Goal: Information Seeking & Learning: Learn about a topic

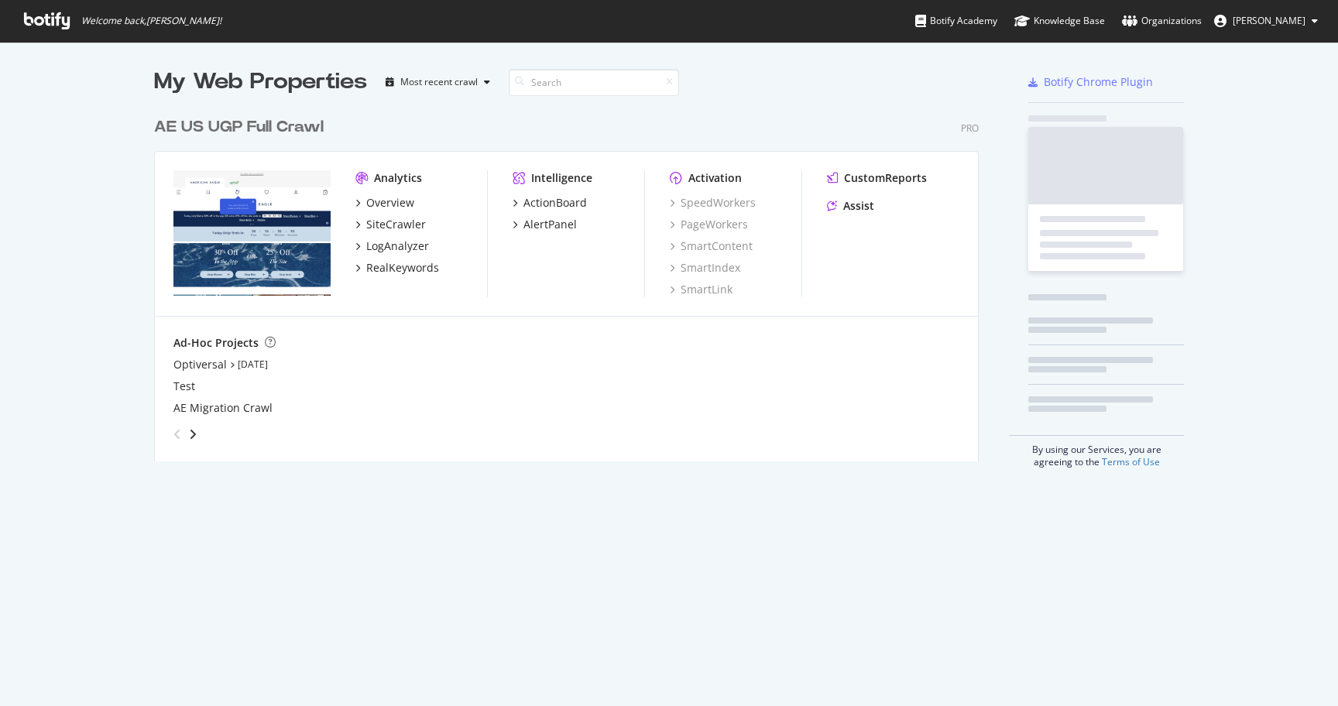
scroll to position [706, 1338]
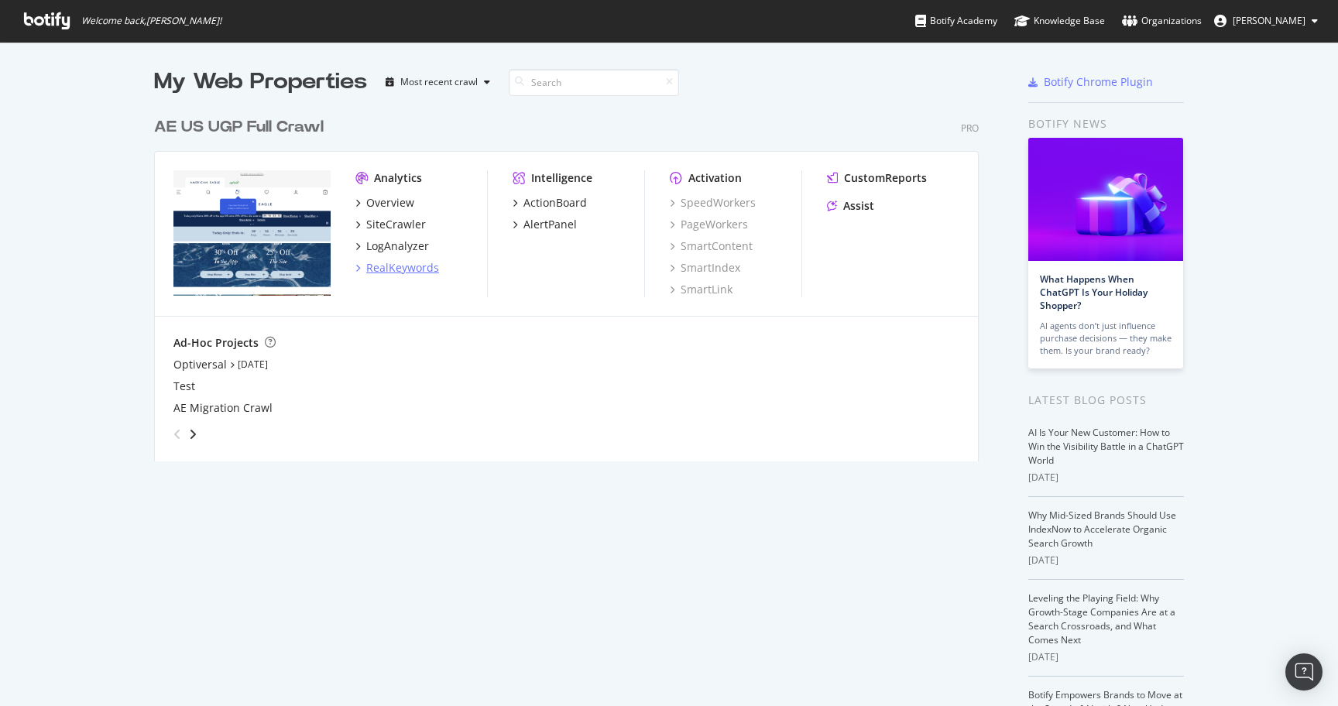
click at [404, 269] on div "RealKeywords" at bounding box center [402, 267] width 73 height 15
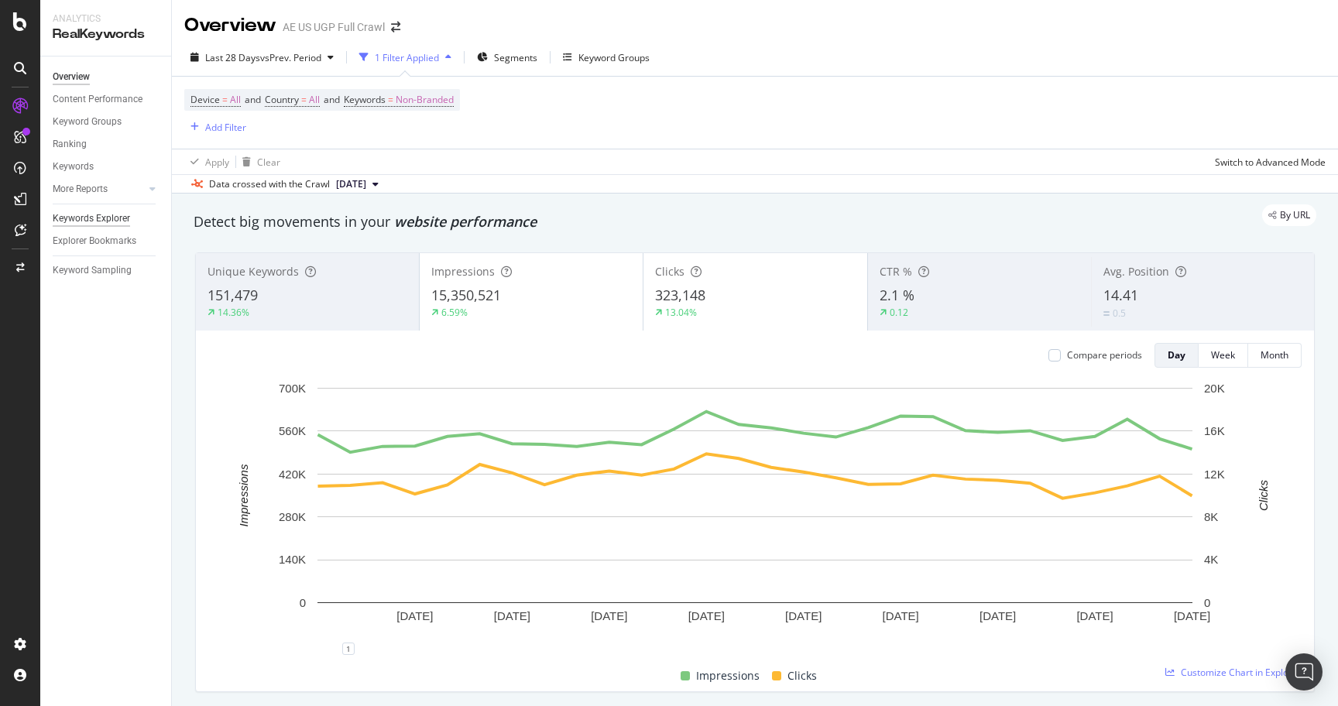
click at [119, 218] on div "Keywords Explorer" at bounding box center [91, 219] width 77 height 16
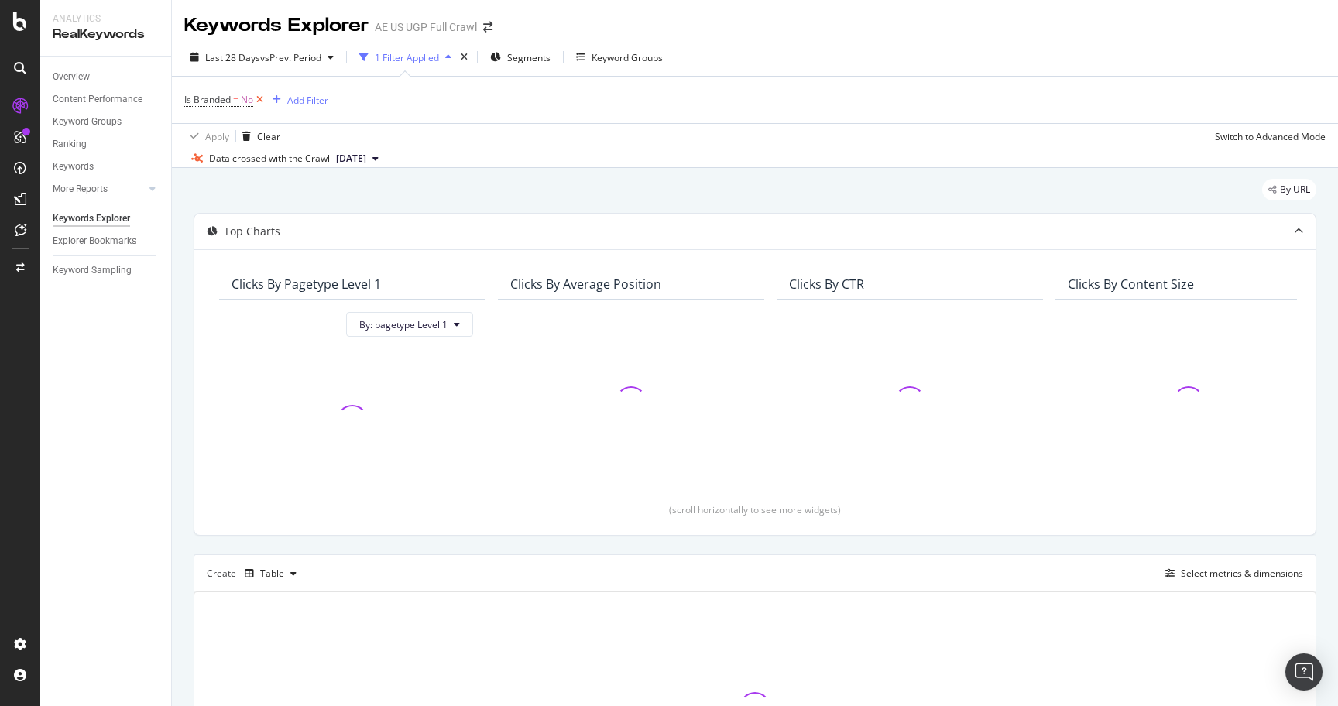
click at [266, 104] on icon at bounding box center [259, 99] width 13 height 15
click at [219, 103] on div "Add Filter" at bounding box center [225, 99] width 41 height 13
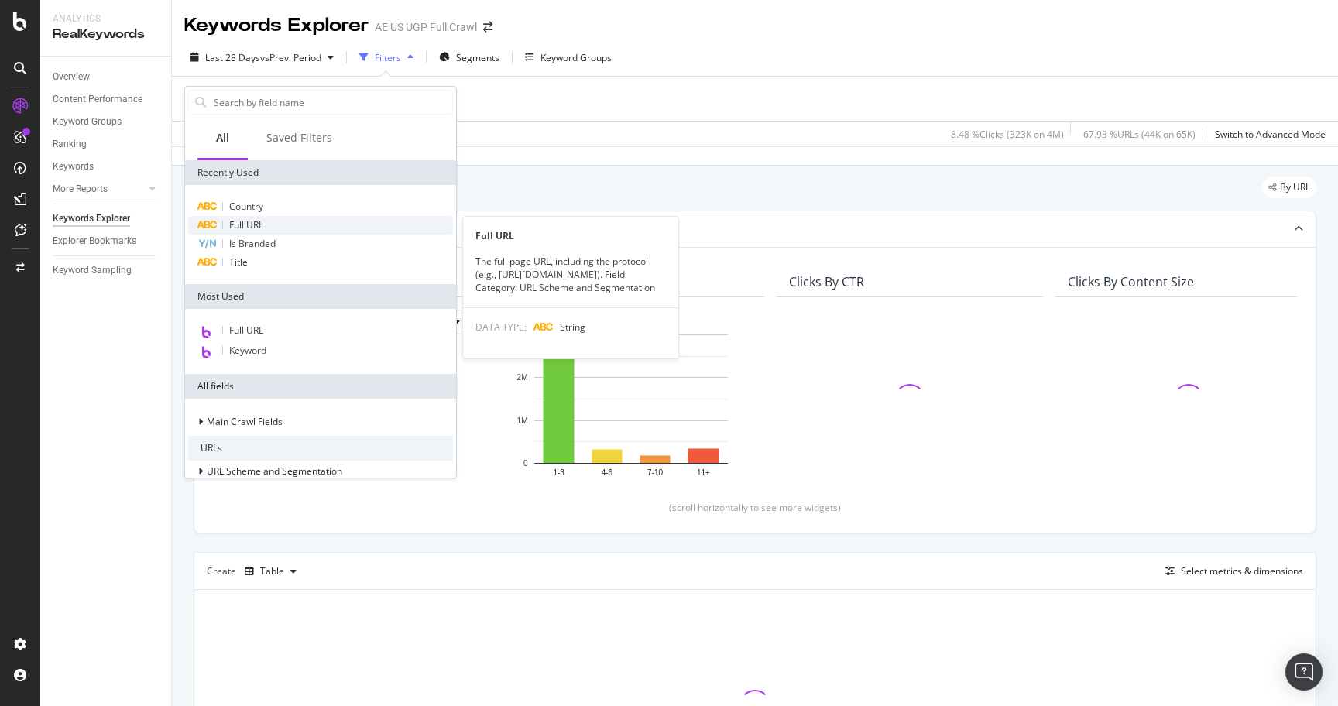
click at [263, 223] on span "Full URL" at bounding box center [246, 224] width 34 height 13
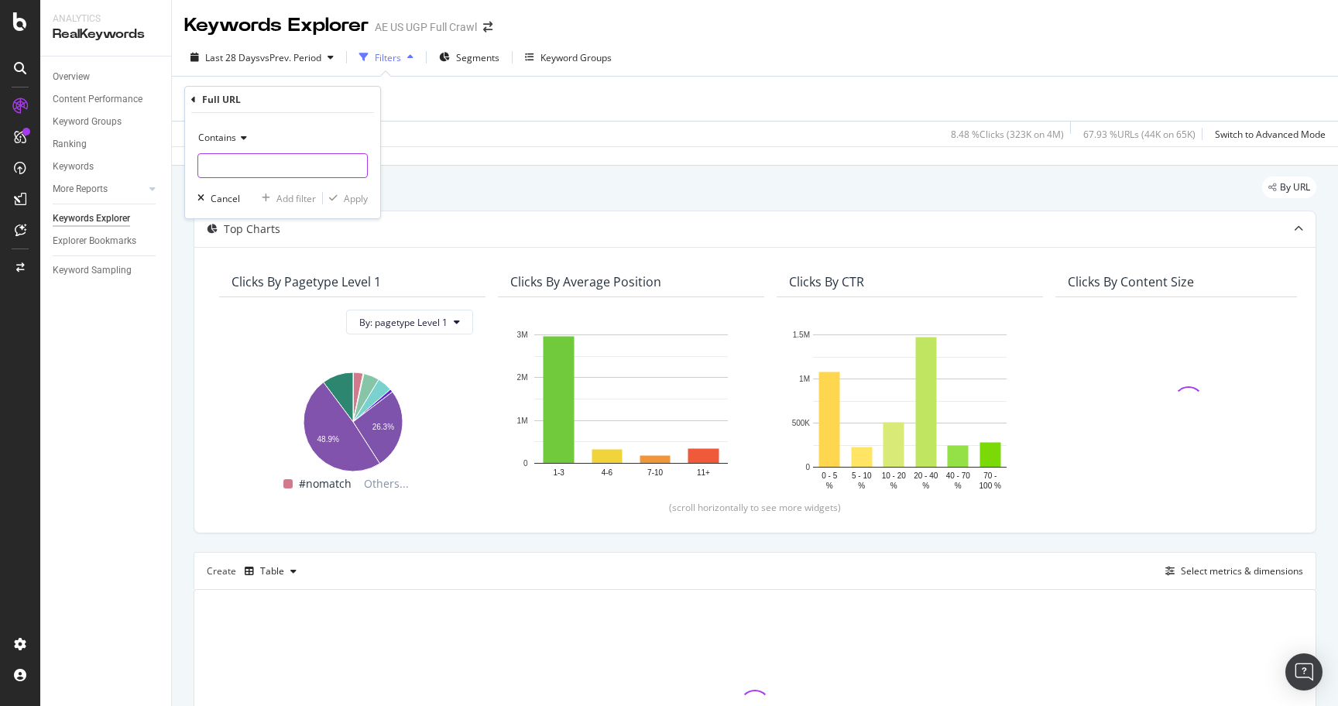
click at [260, 161] on input "text" at bounding box center [282, 165] width 169 height 25
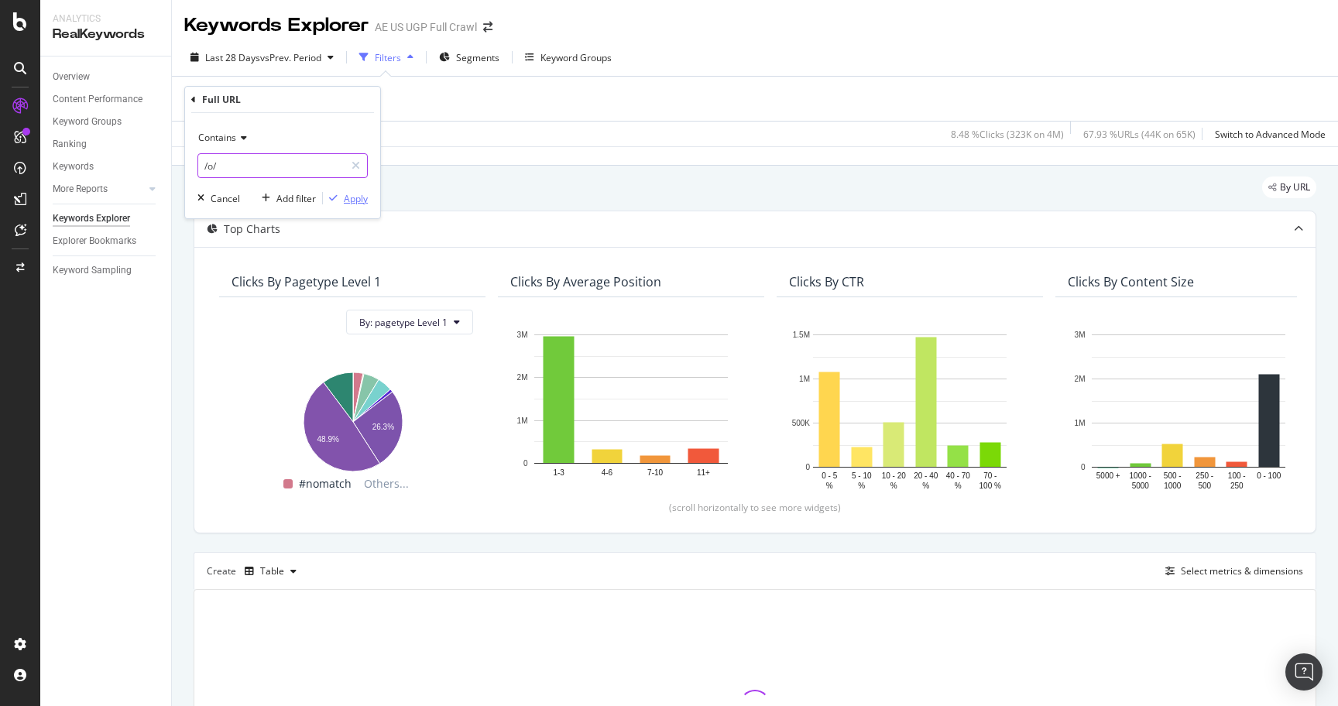
type input "/o/"
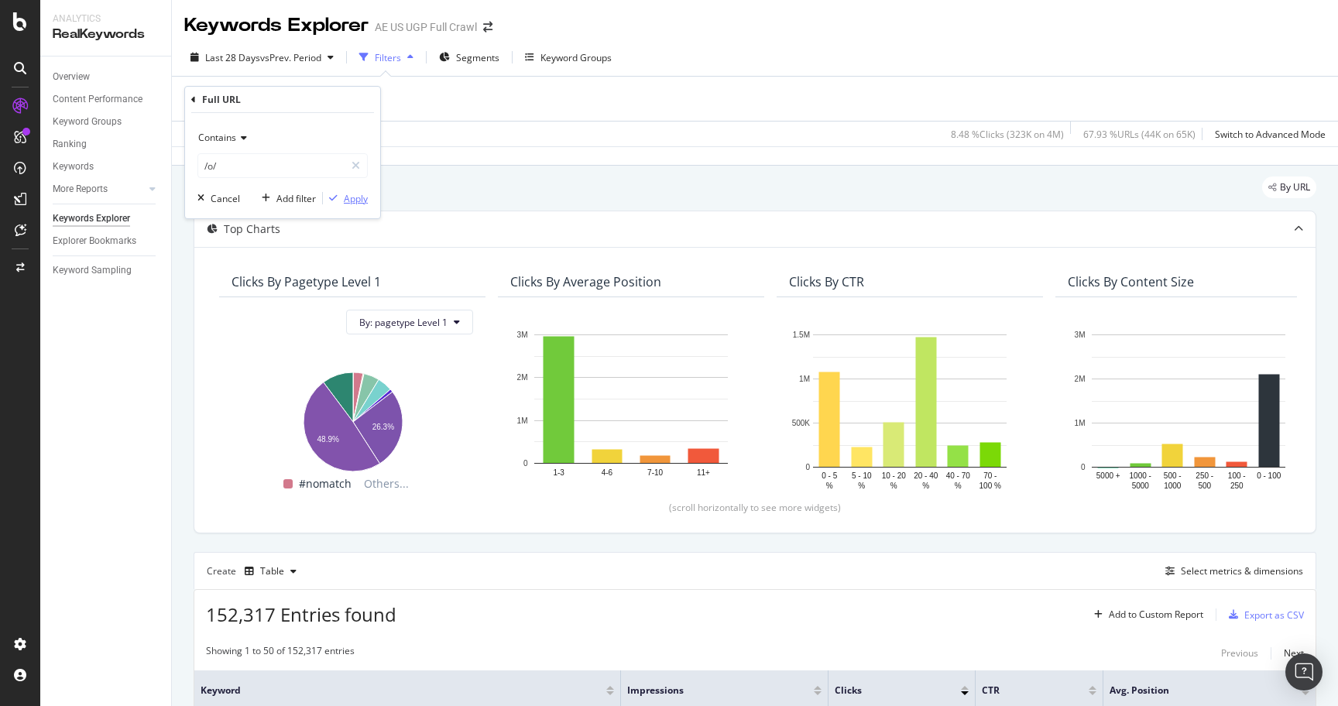
click at [355, 201] on div "Apply" at bounding box center [356, 198] width 24 height 13
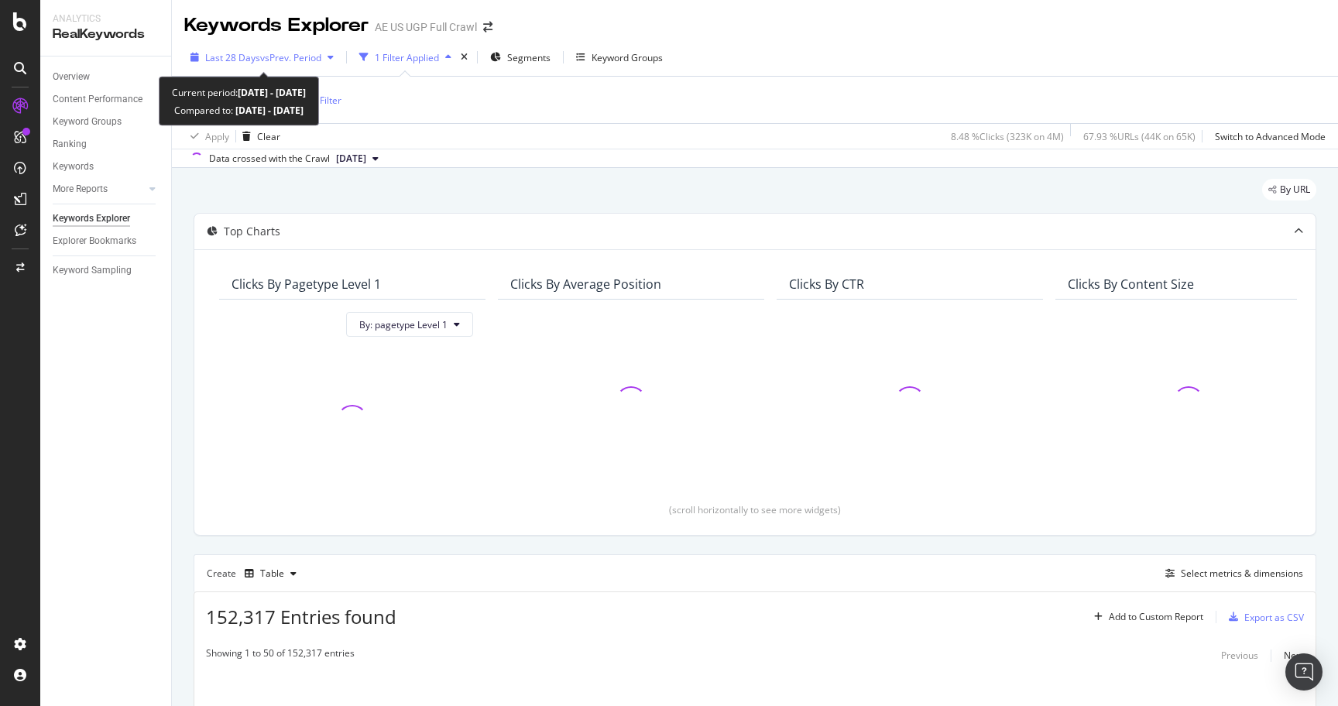
click at [290, 60] on span "vs Prev. Period" at bounding box center [290, 57] width 61 height 13
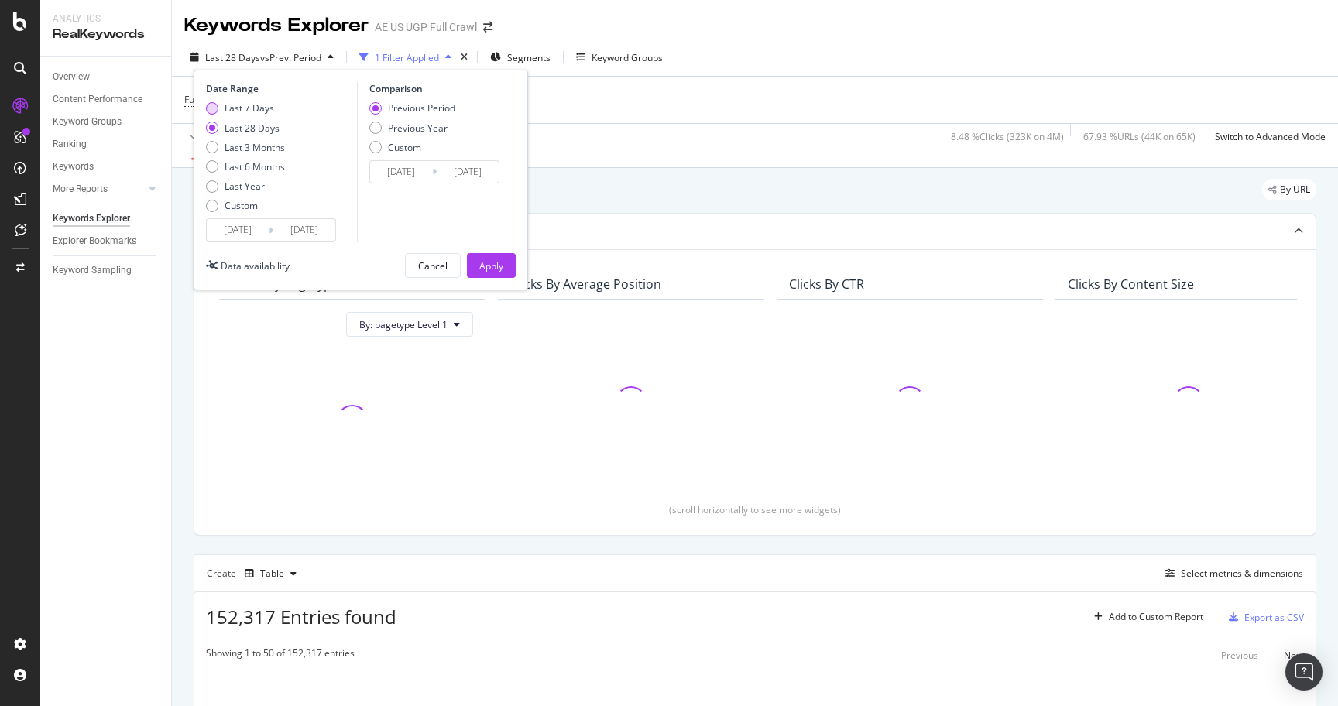
click at [249, 106] on div "Last 7 Days" at bounding box center [250, 107] width 50 height 13
type input "[DATE]"
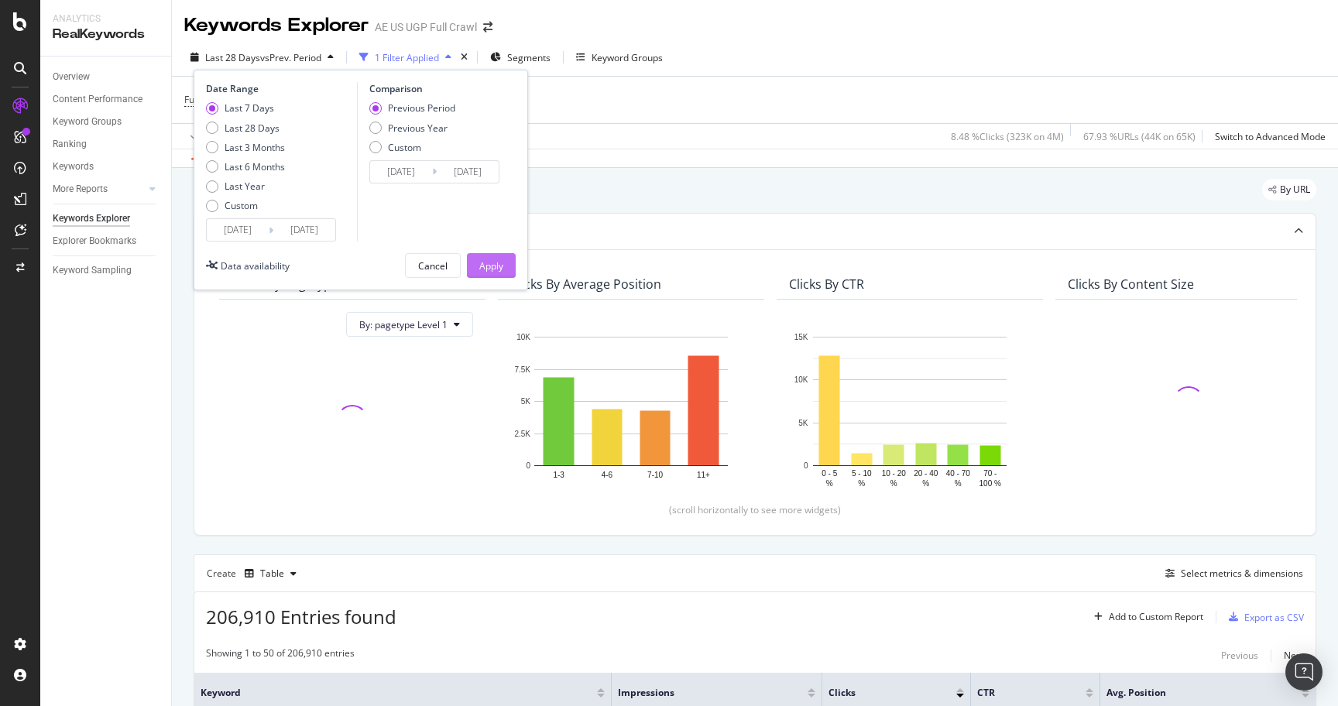
click at [503, 266] on button "Apply" at bounding box center [491, 265] width 49 height 25
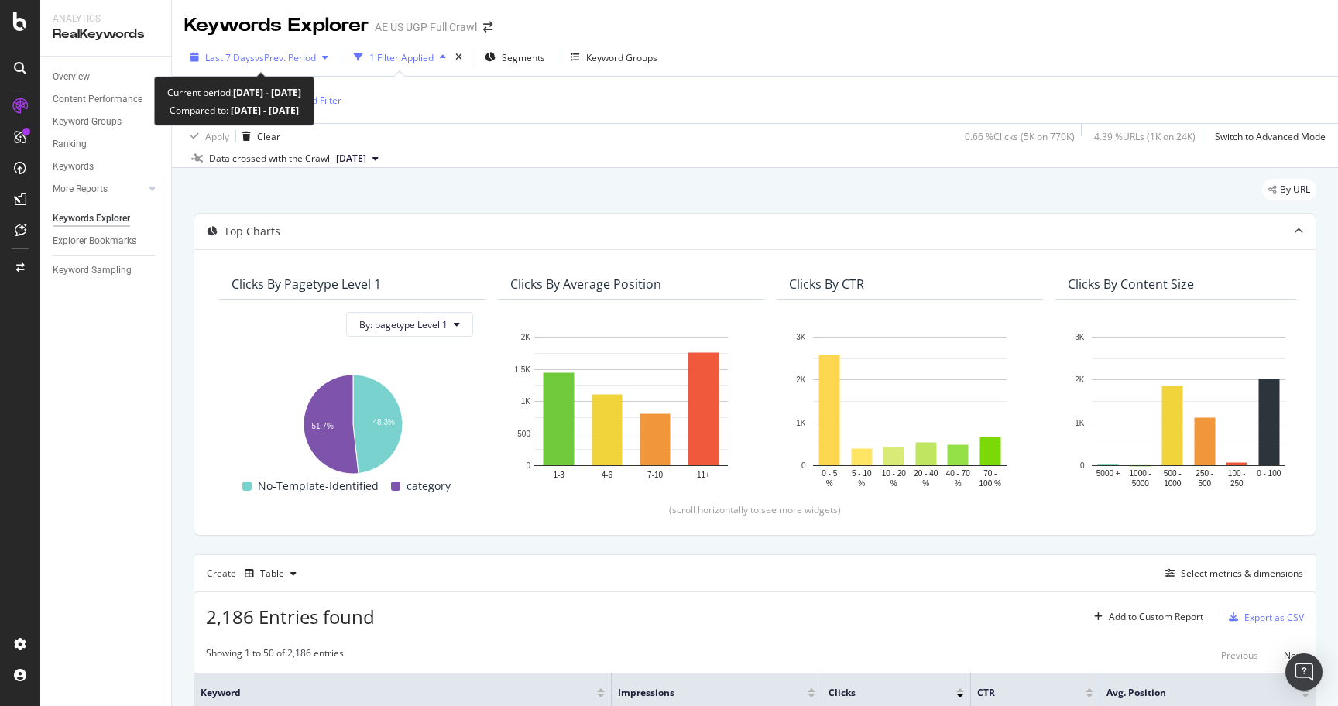
click at [262, 56] on span "vs Prev. Period" at bounding box center [285, 57] width 61 height 13
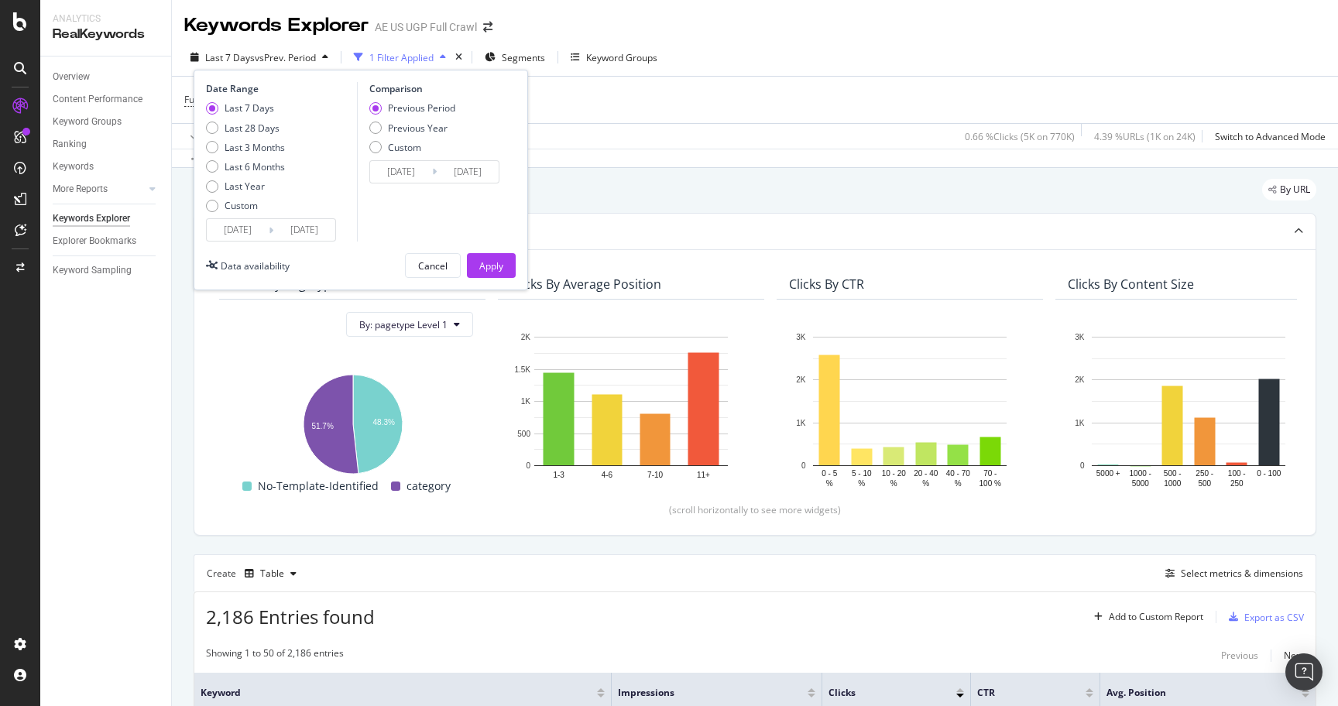
click at [748, 88] on div "Full URL = ^.*/o/.*$ Add Filter" at bounding box center [754, 100] width 1141 height 46
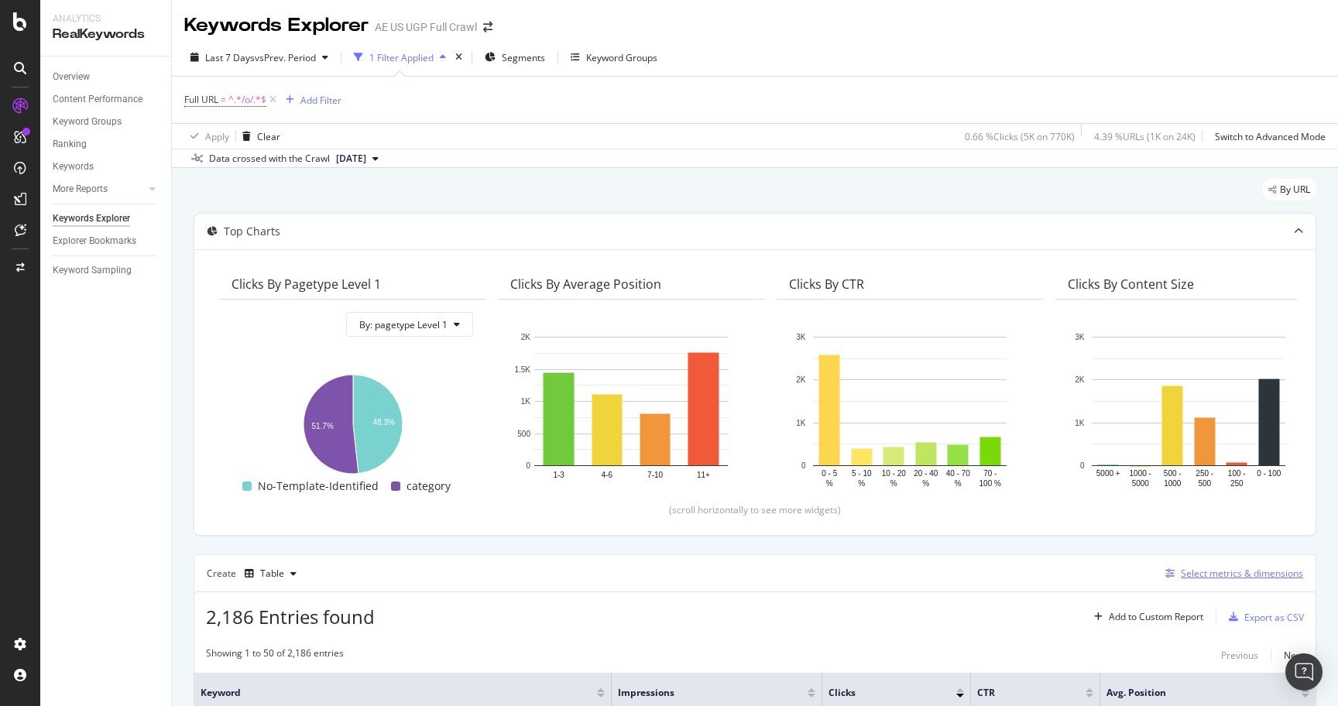
click at [1202, 571] on div "Select metrics & dimensions" at bounding box center [1242, 573] width 122 height 13
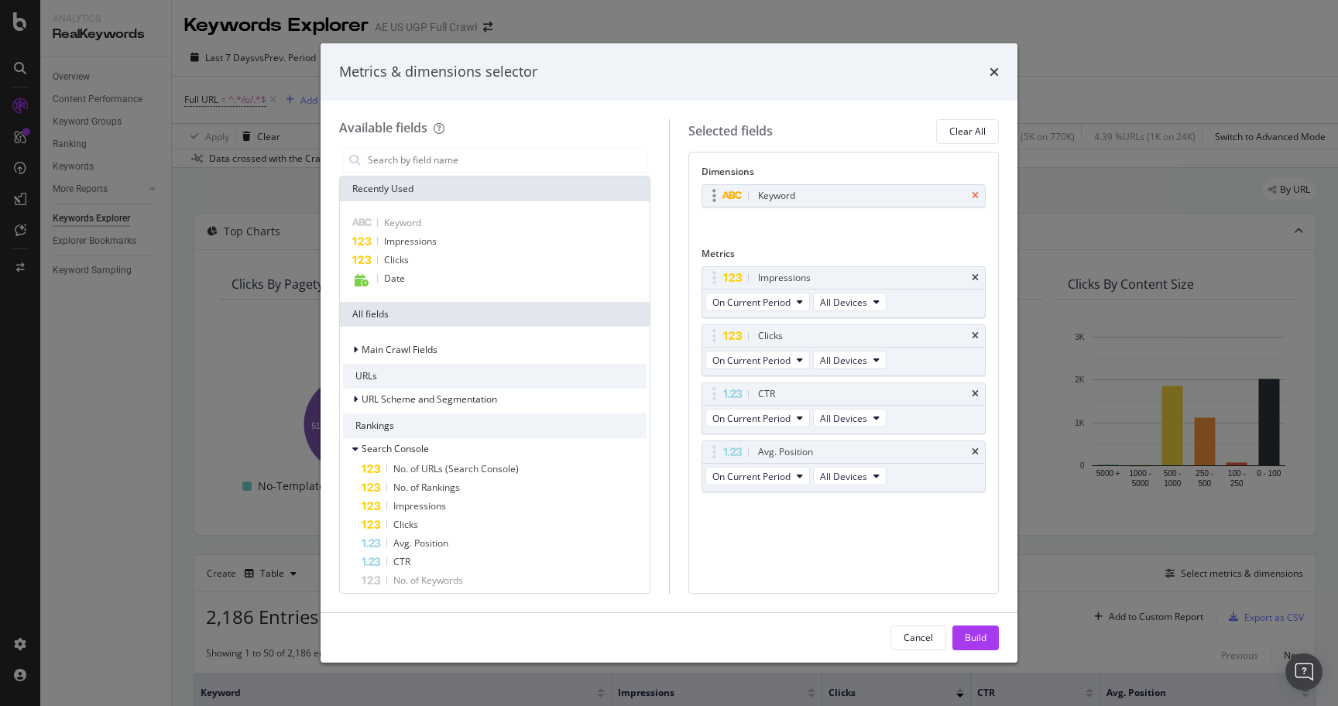
click at [973, 191] on icon "times" at bounding box center [975, 195] width 7 height 9
click at [417, 277] on div "Date" at bounding box center [495, 279] width 304 height 20
click at [973, 399] on icon "times" at bounding box center [975, 393] width 7 height 9
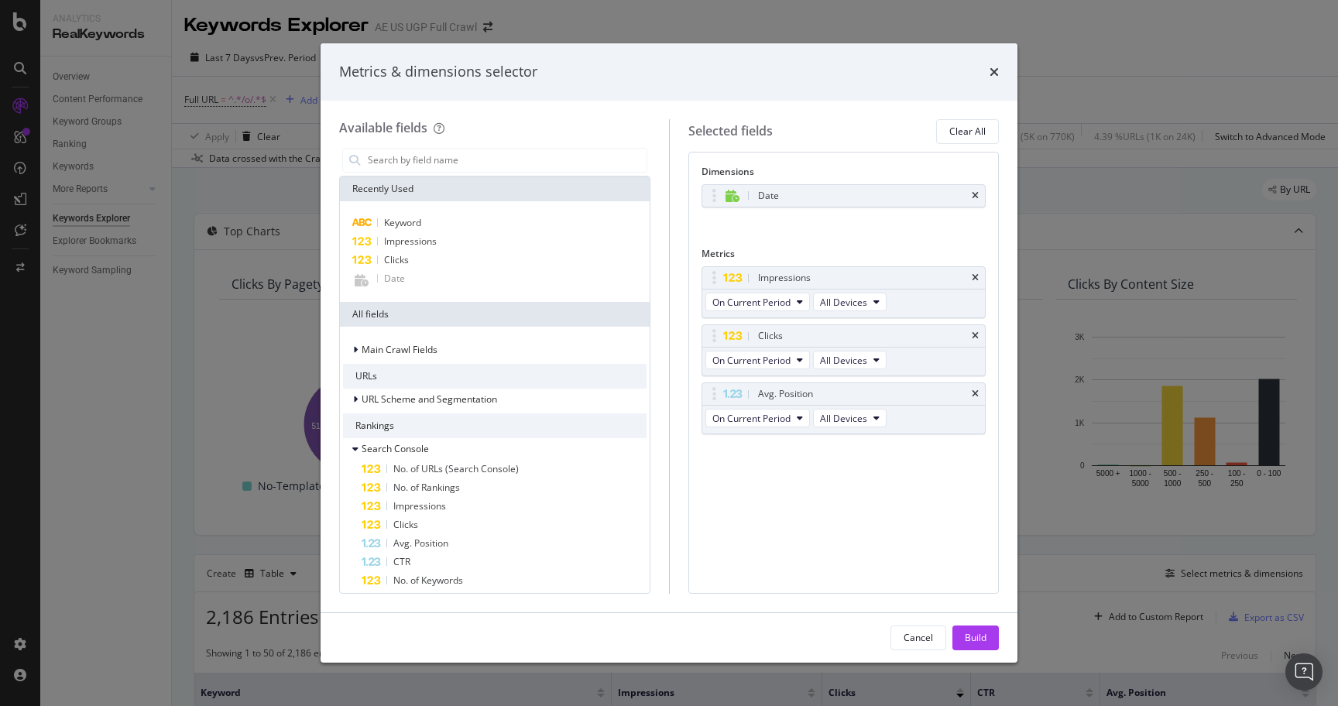
click at [973, 399] on icon "times" at bounding box center [975, 393] width 7 height 9
click at [970, 637] on div "Build" at bounding box center [976, 637] width 22 height 13
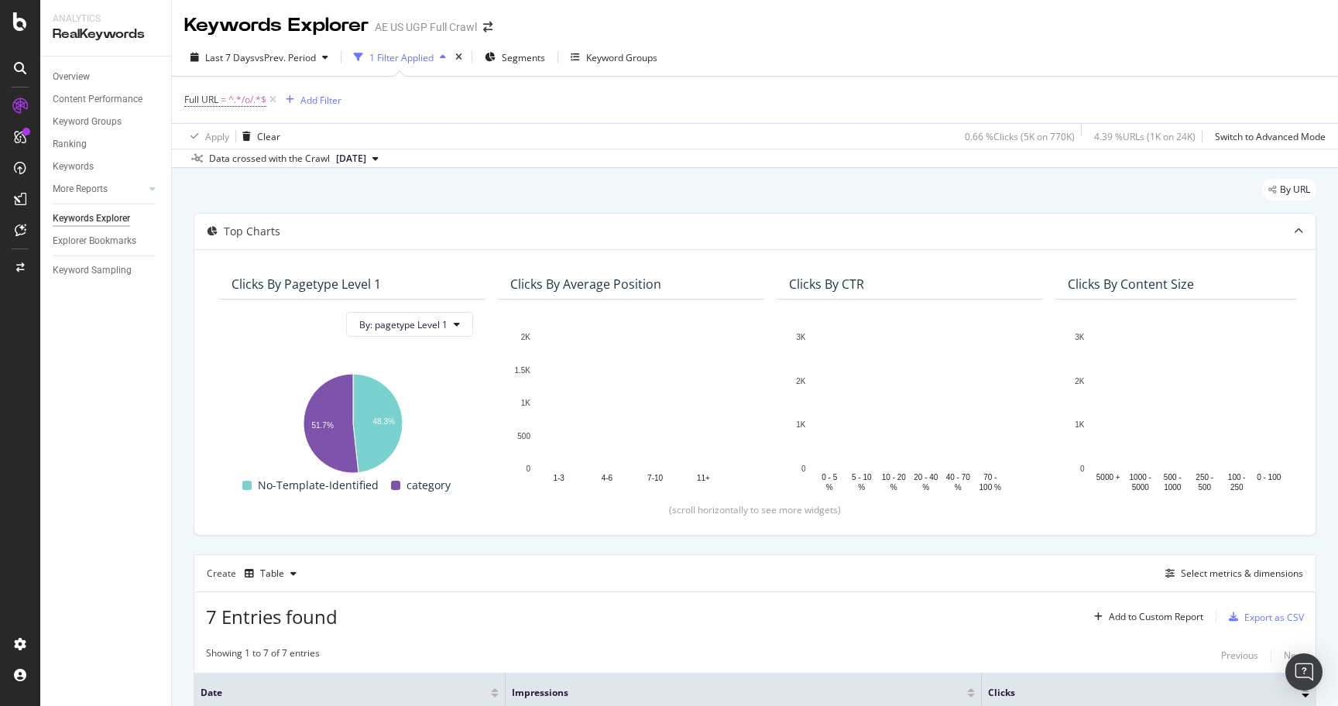
click at [808, 543] on div "Top Charts Clicks By pagetype Level 1 By: pagetype Level 1 Hold CMD (⌘) while c…" at bounding box center [755, 638] width 1123 height 851
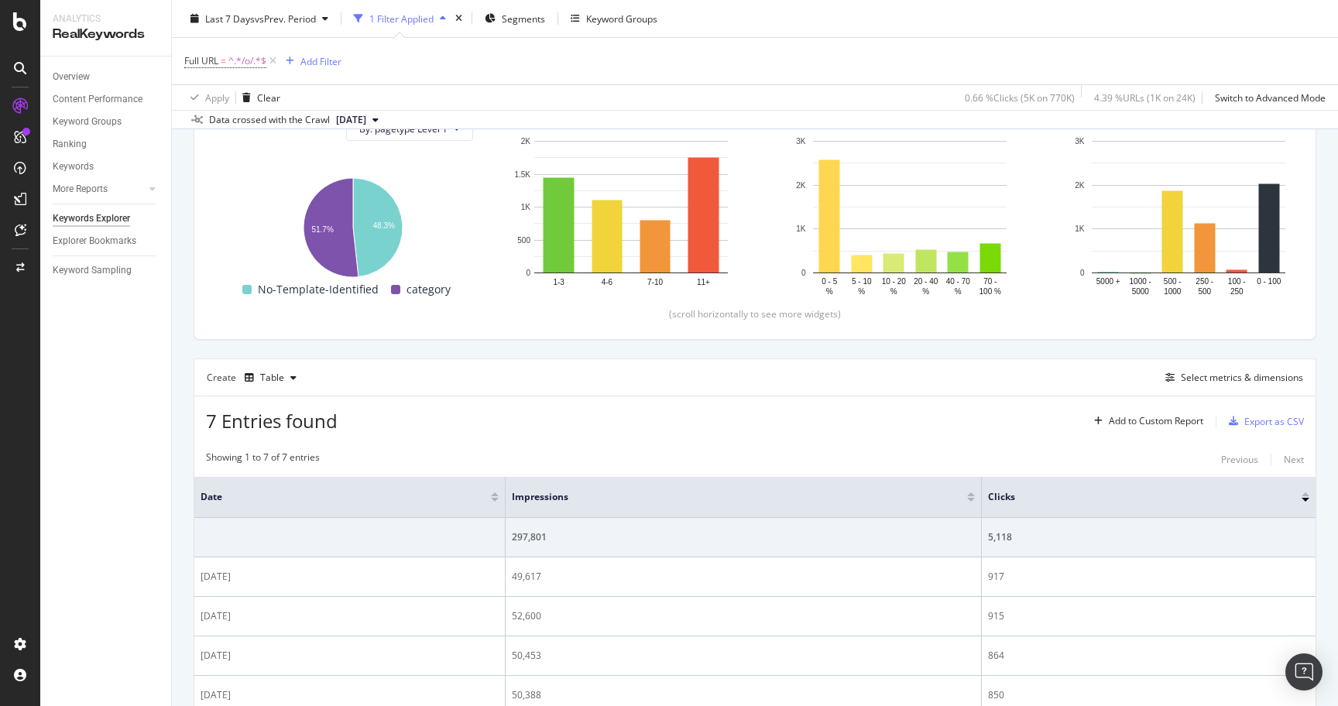
scroll to position [204, 0]
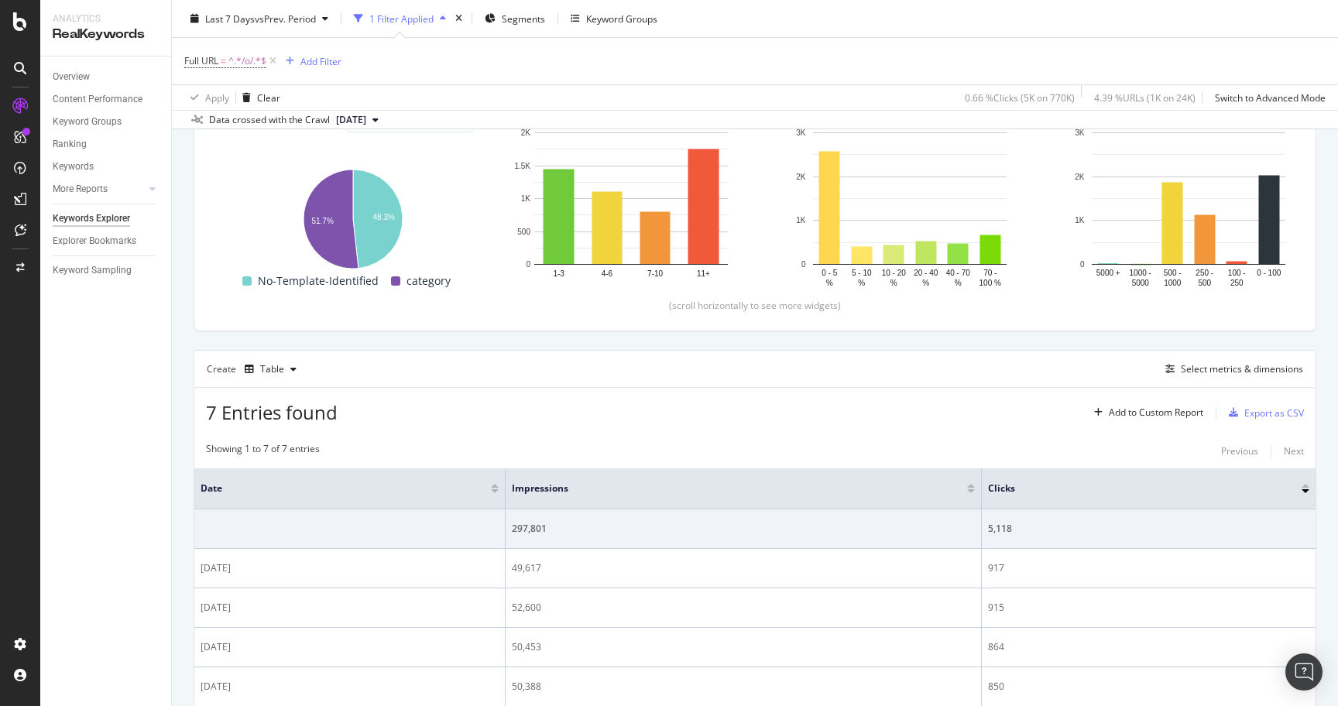
click at [496, 490] on div at bounding box center [495, 491] width 8 height 4
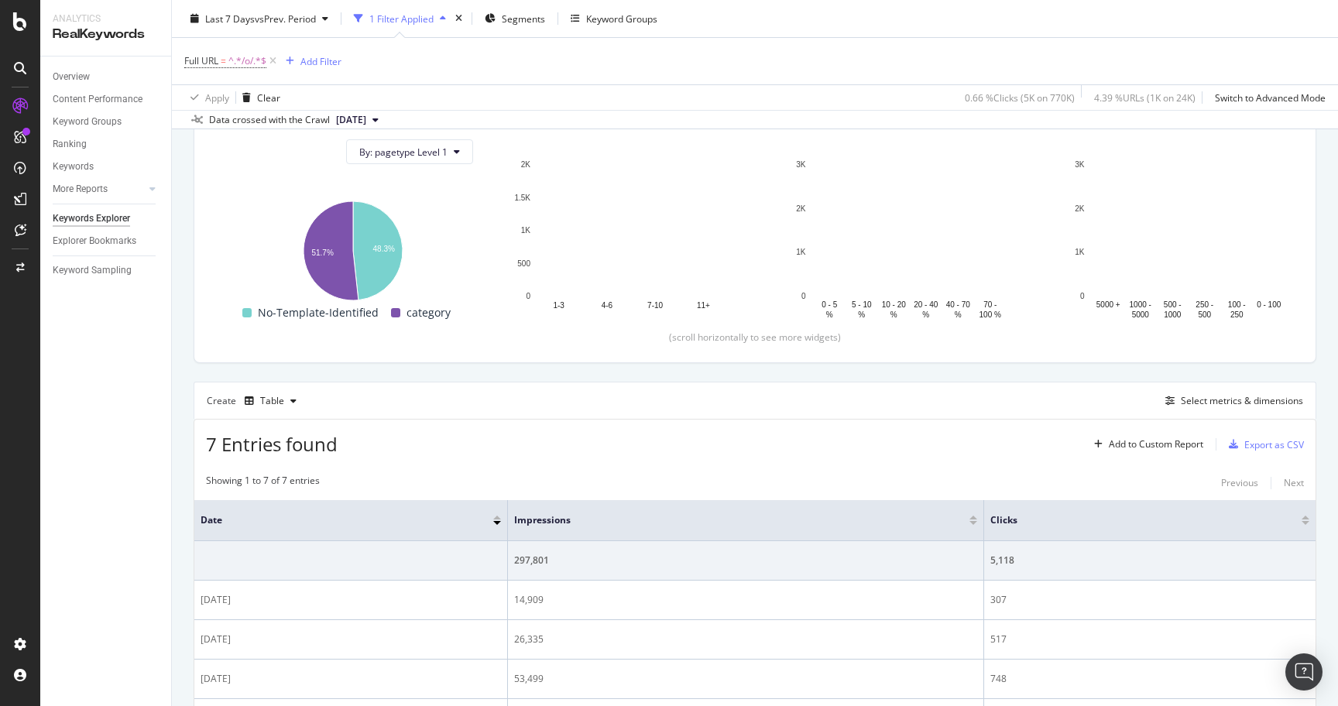
scroll to position [204, 0]
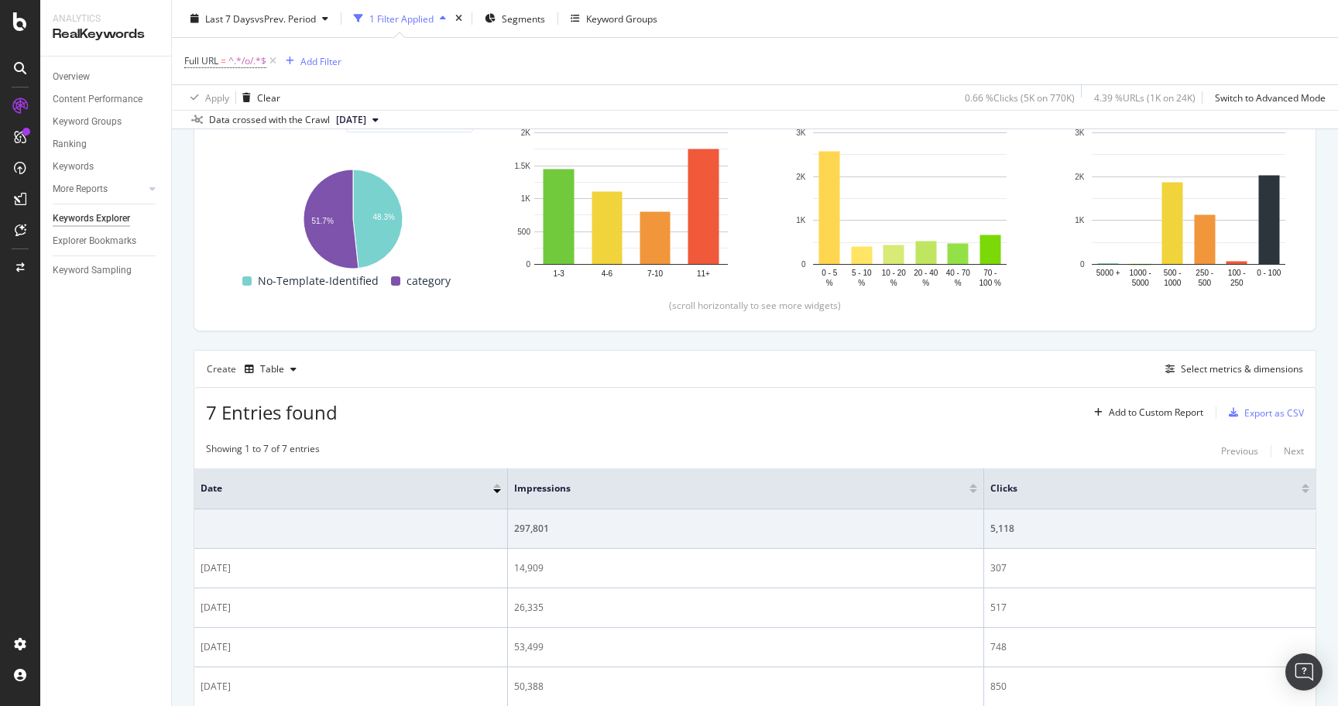
click at [496, 485] on div at bounding box center [497, 486] width 8 height 4
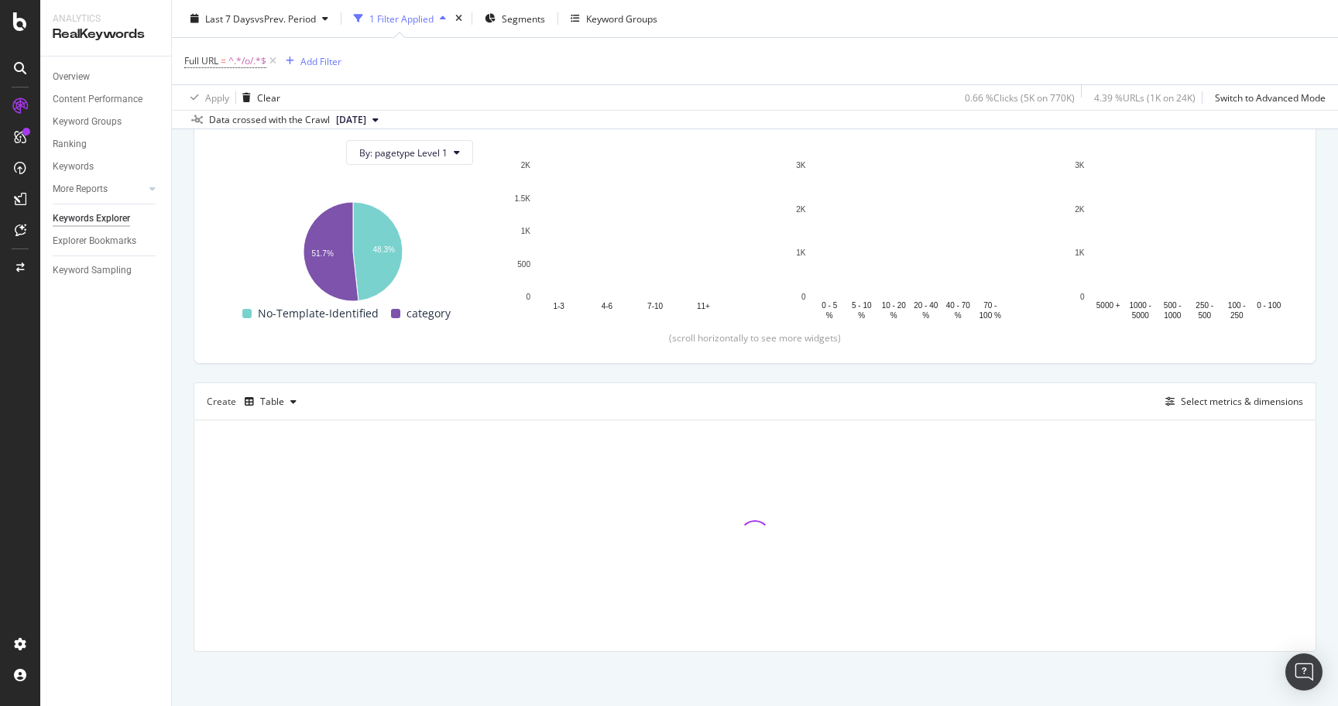
scroll to position [204, 0]
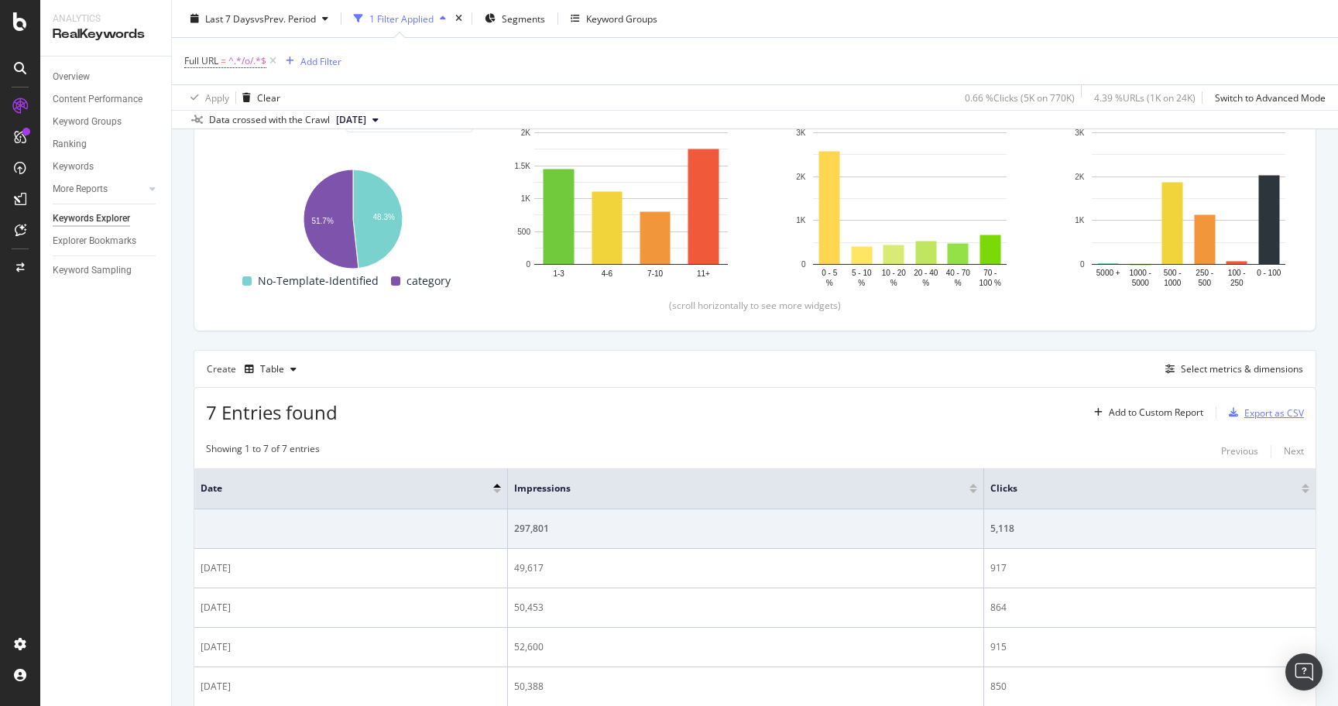
click at [1254, 417] on div "Export as CSV" at bounding box center [1274, 413] width 60 height 13
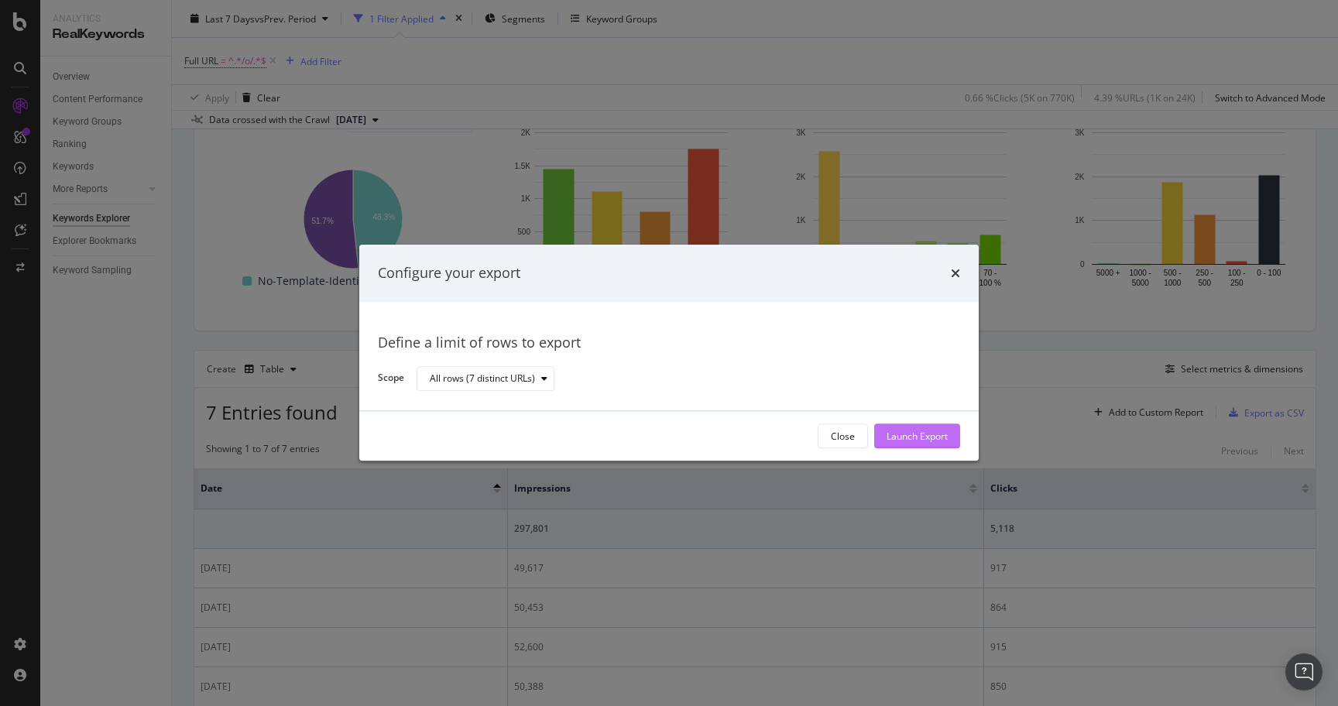
click at [925, 440] on div "Launch Export" at bounding box center [917, 436] width 61 height 13
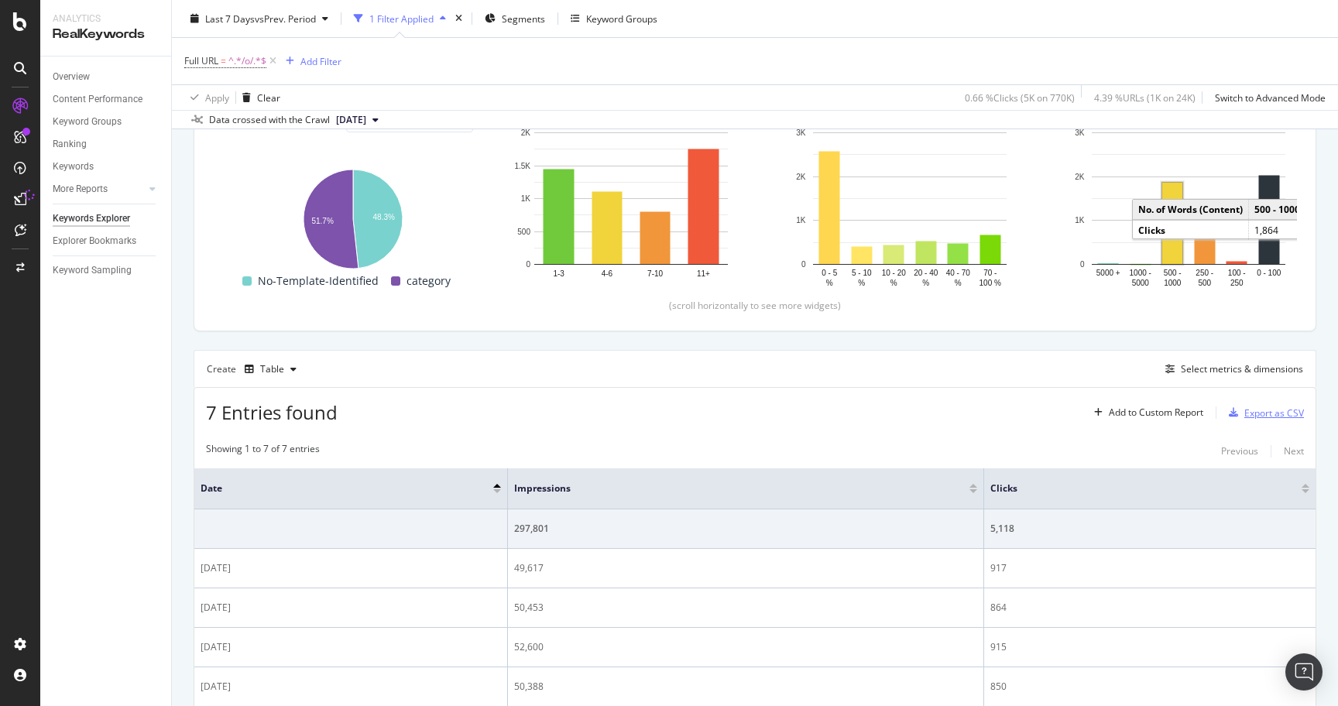
click at [1260, 413] on div "Export as CSV" at bounding box center [1274, 413] width 60 height 13
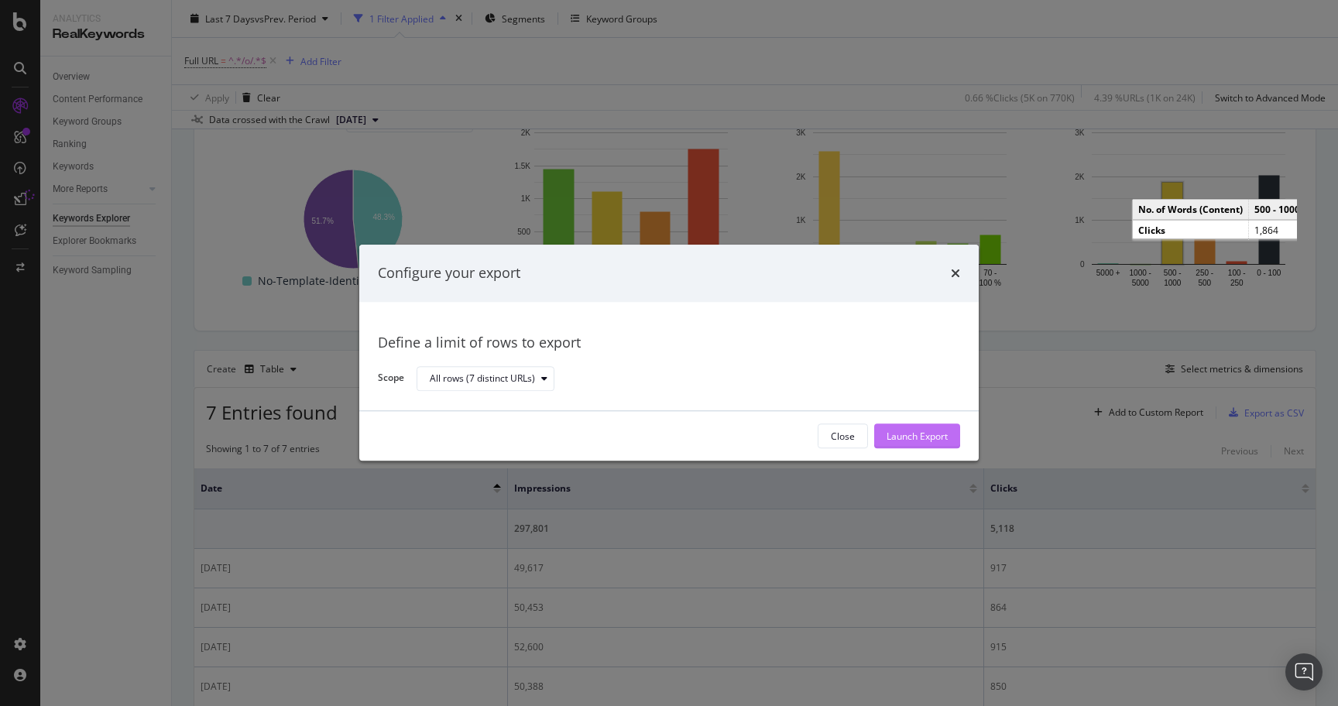
click at [935, 435] on div "Launch Export" at bounding box center [917, 436] width 61 height 13
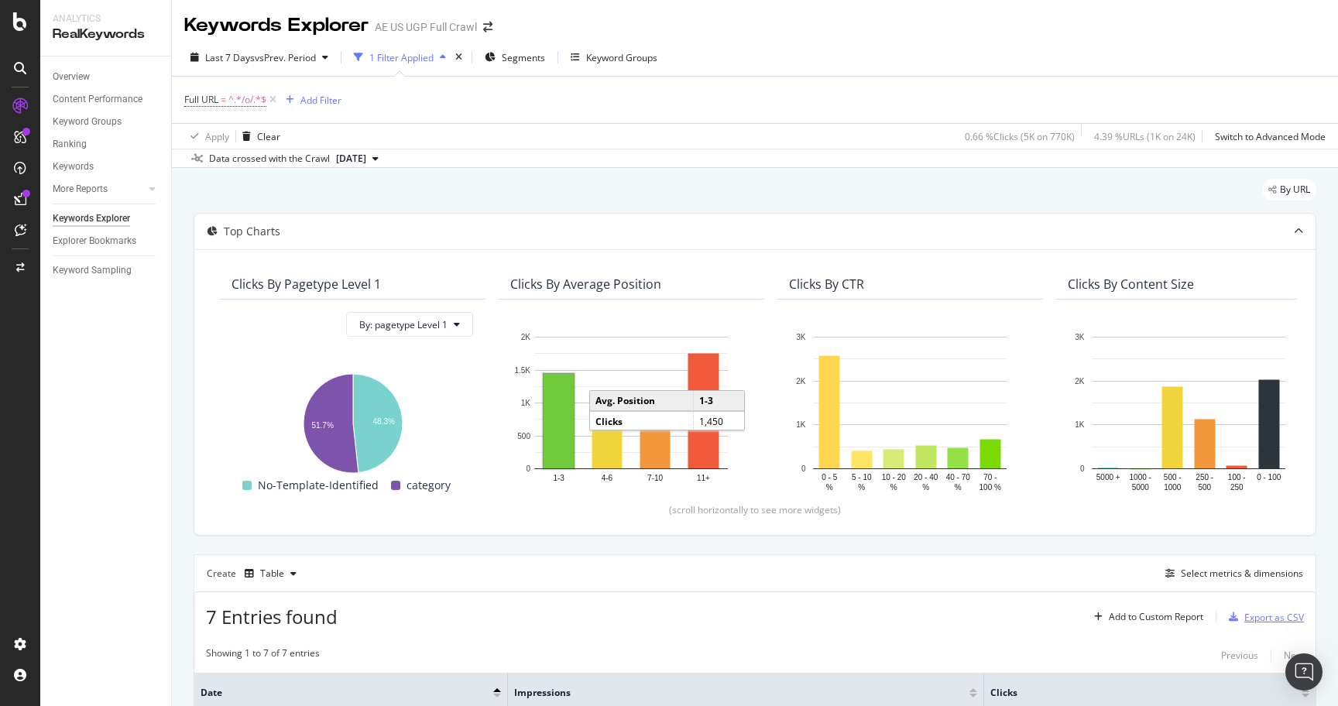
scroll to position [413, 0]
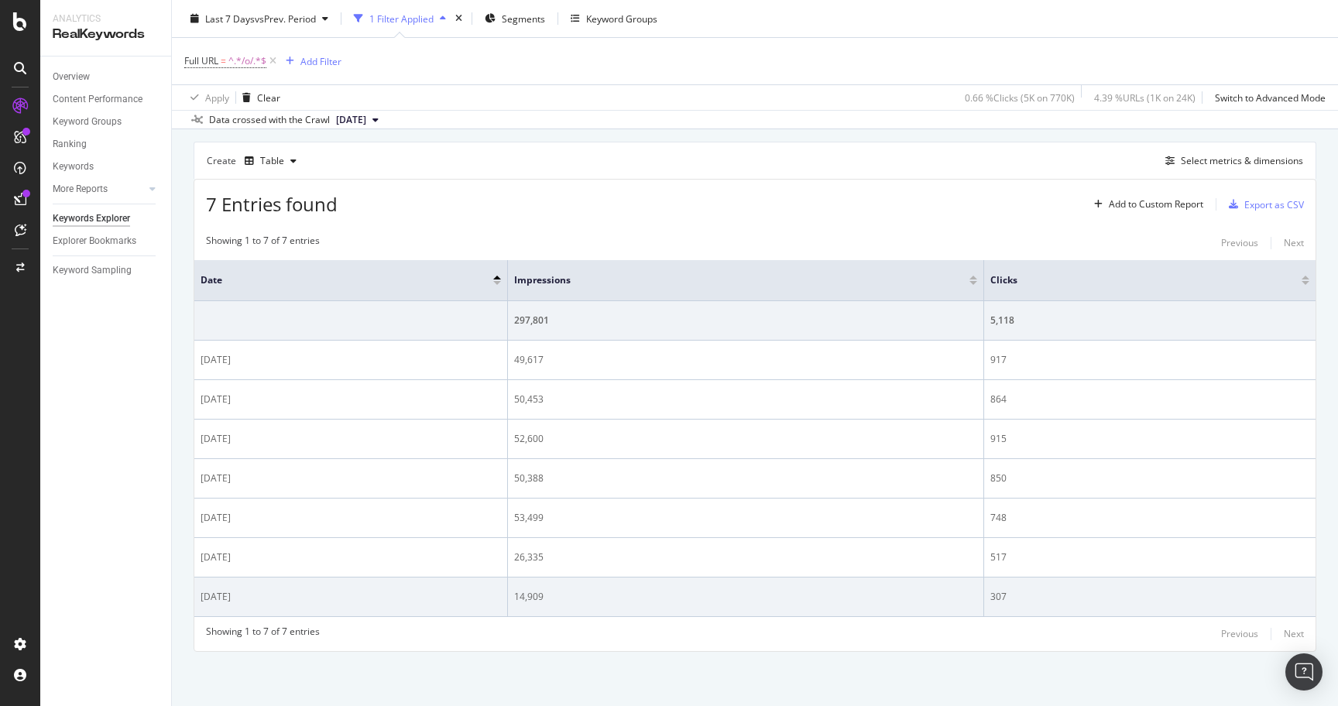
click at [226, 598] on div "[DATE]" at bounding box center [351, 597] width 300 height 14
click at [228, 595] on div "[DATE]" at bounding box center [351, 597] width 300 height 14
click at [244, 595] on div "[DATE]" at bounding box center [351, 597] width 300 height 14
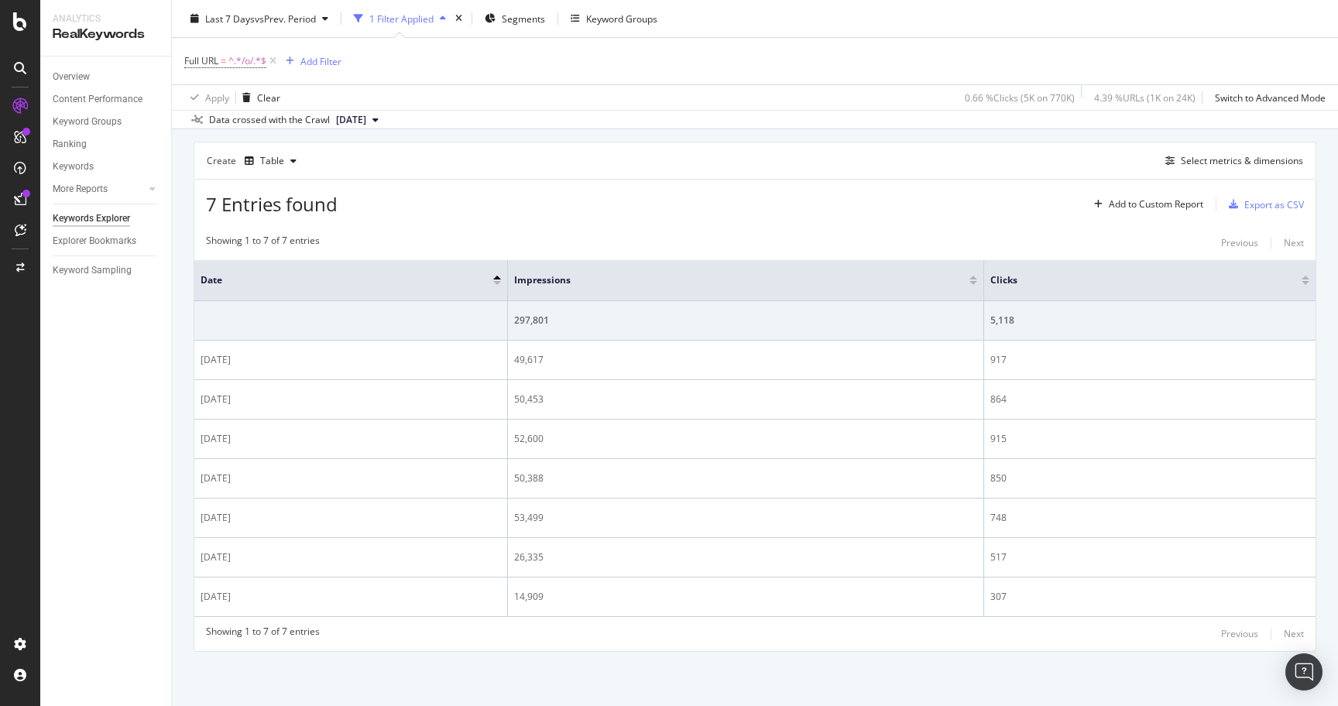
click at [305, 635] on div "Showing 1 to 7 of 7 entries" at bounding box center [263, 634] width 114 height 19
click at [324, 635] on div "Showing 1 to 7 of 7 entries Previous Next" at bounding box center [754, 634] width 1121 height 19
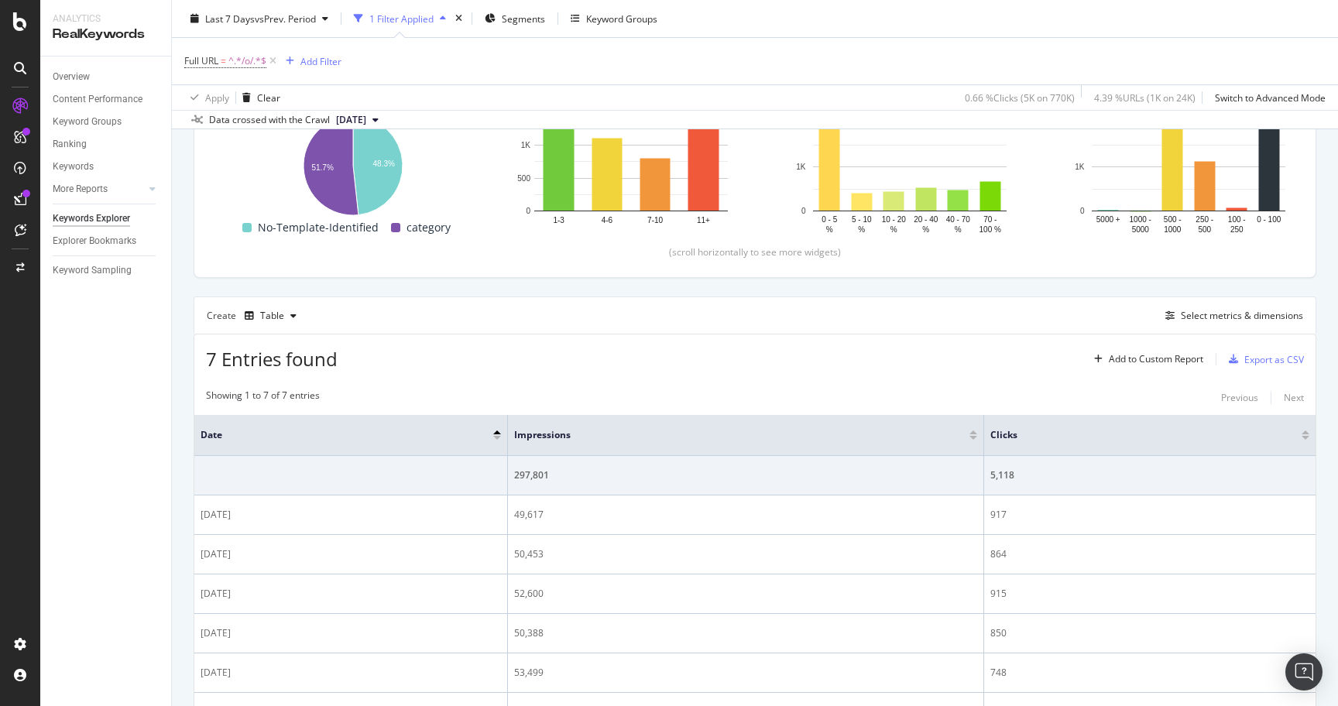
scroll to position [0, 0]
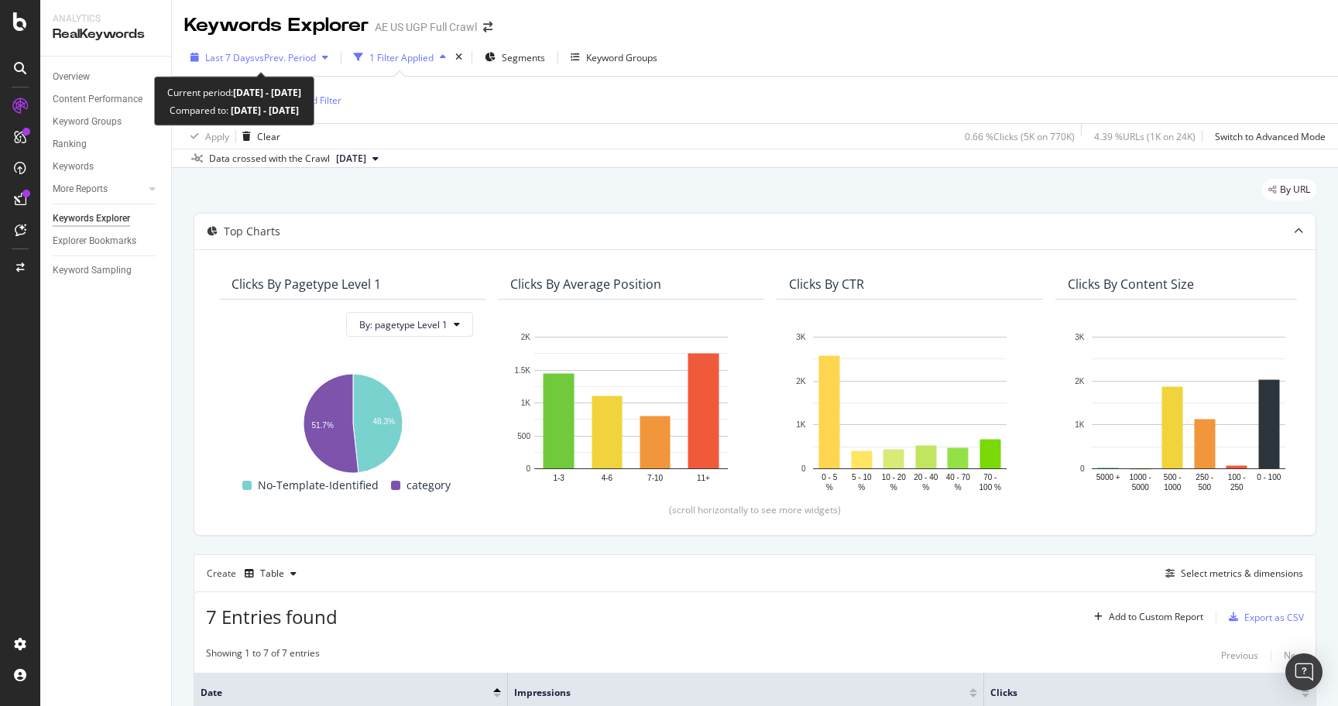
click at [304, 55] on span "vs Prev. Period" at bounding box center [285, 57] width 61 height 13
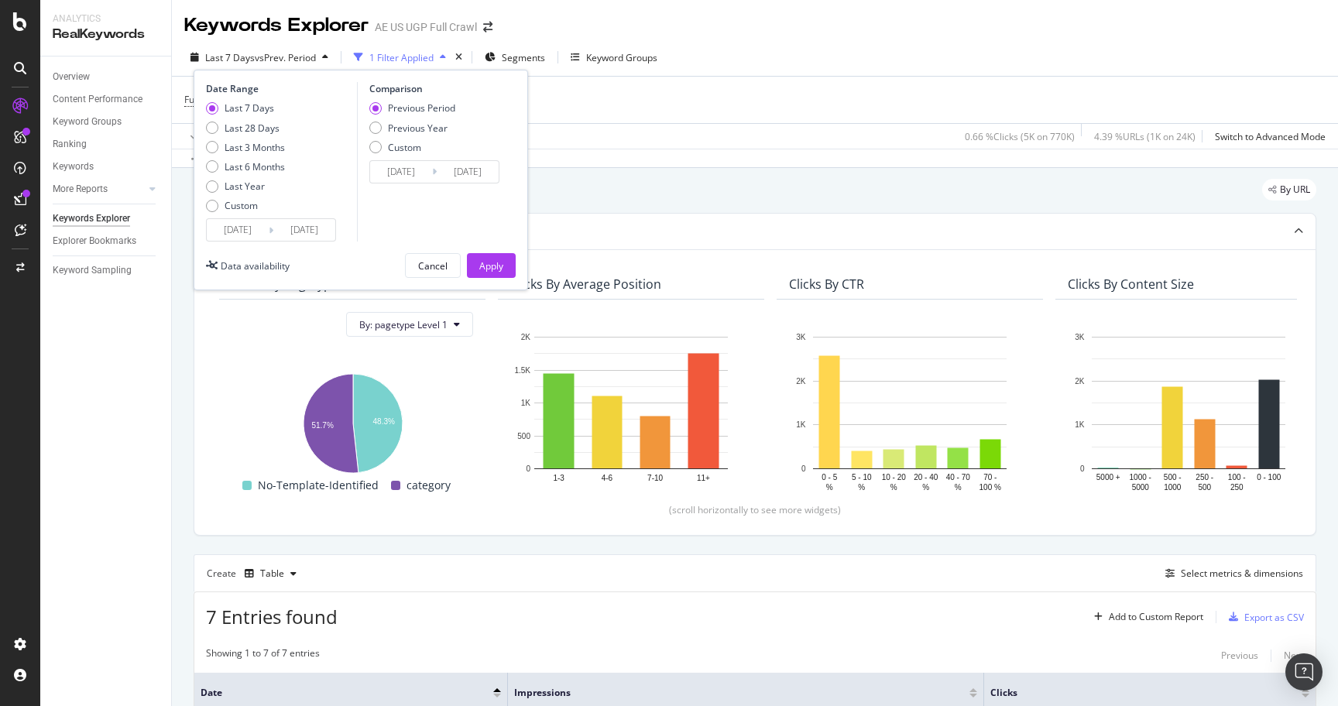
click at [261, 230] on input "[DATE]" at bounding box center [238, 230] width 62 height 22
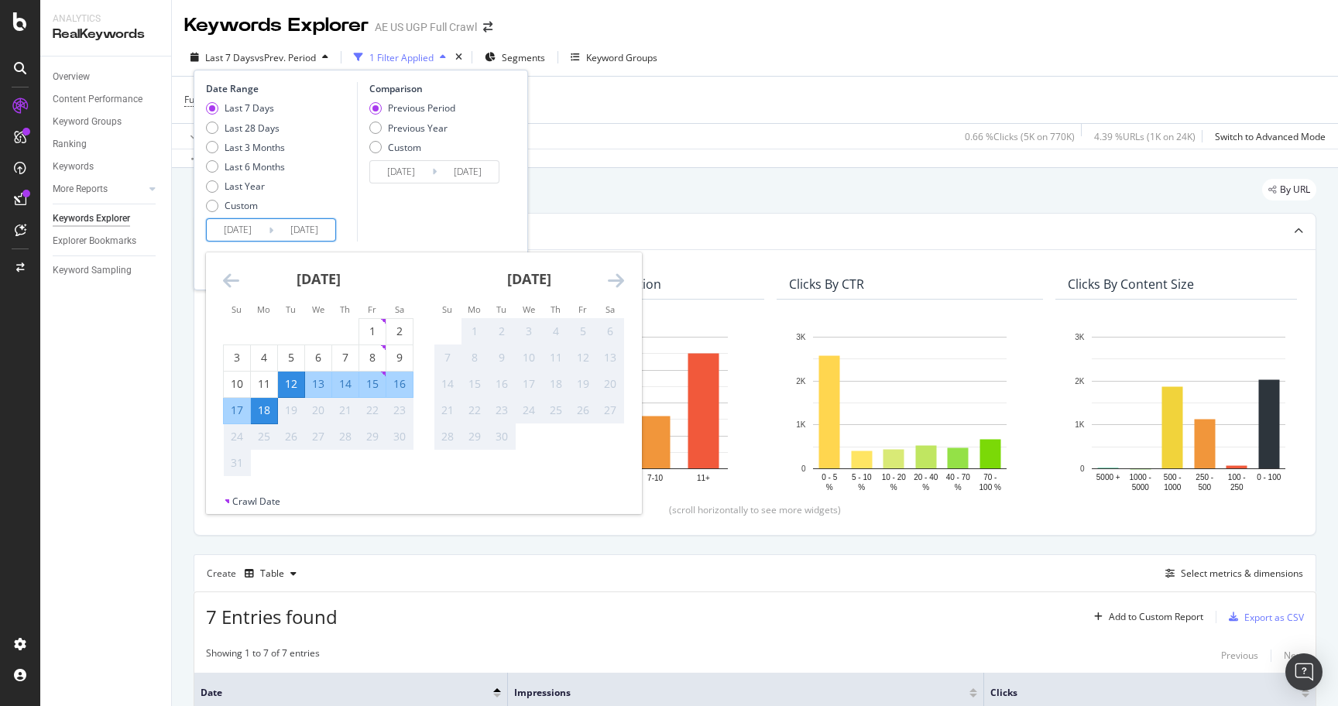
click at [593, 166] on div "Data crossed with the Crawl [DATE]" at bounding box center [755, 158] width 1166 height 19
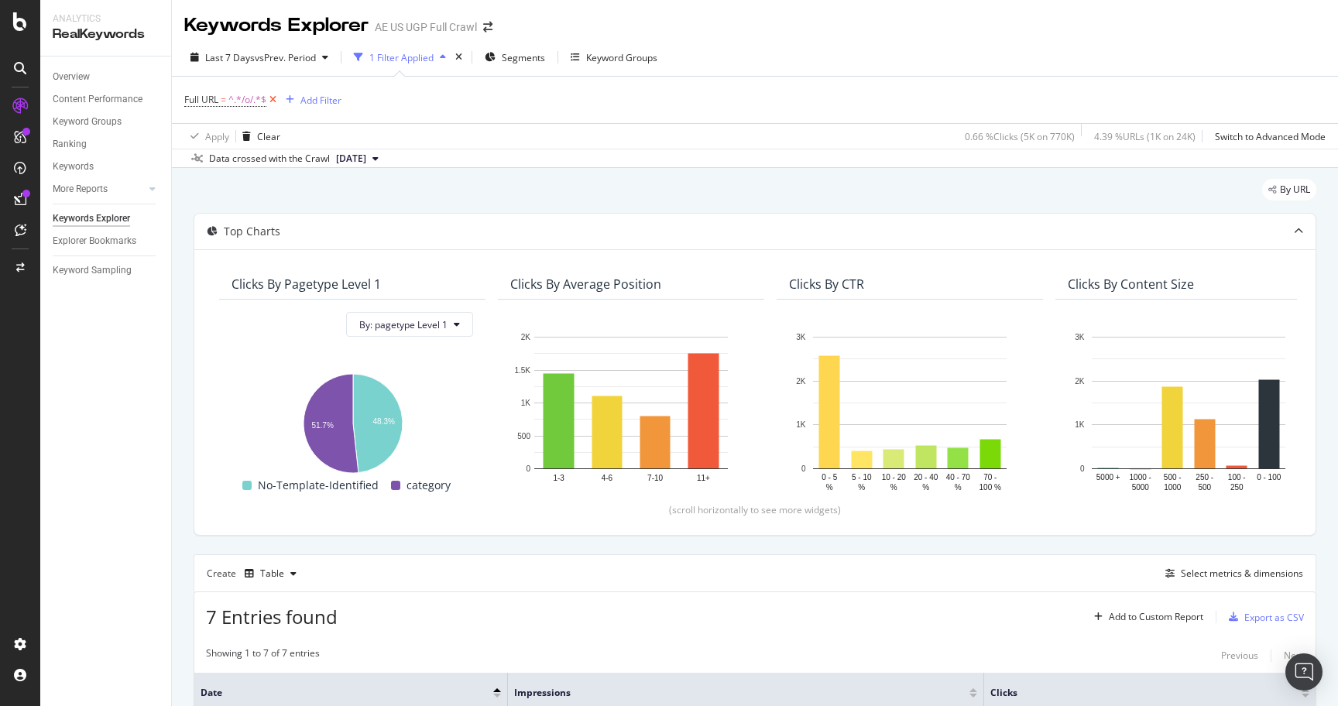
click at [276, 97] on icon at bounding box center [272, 99] width 13 height 15
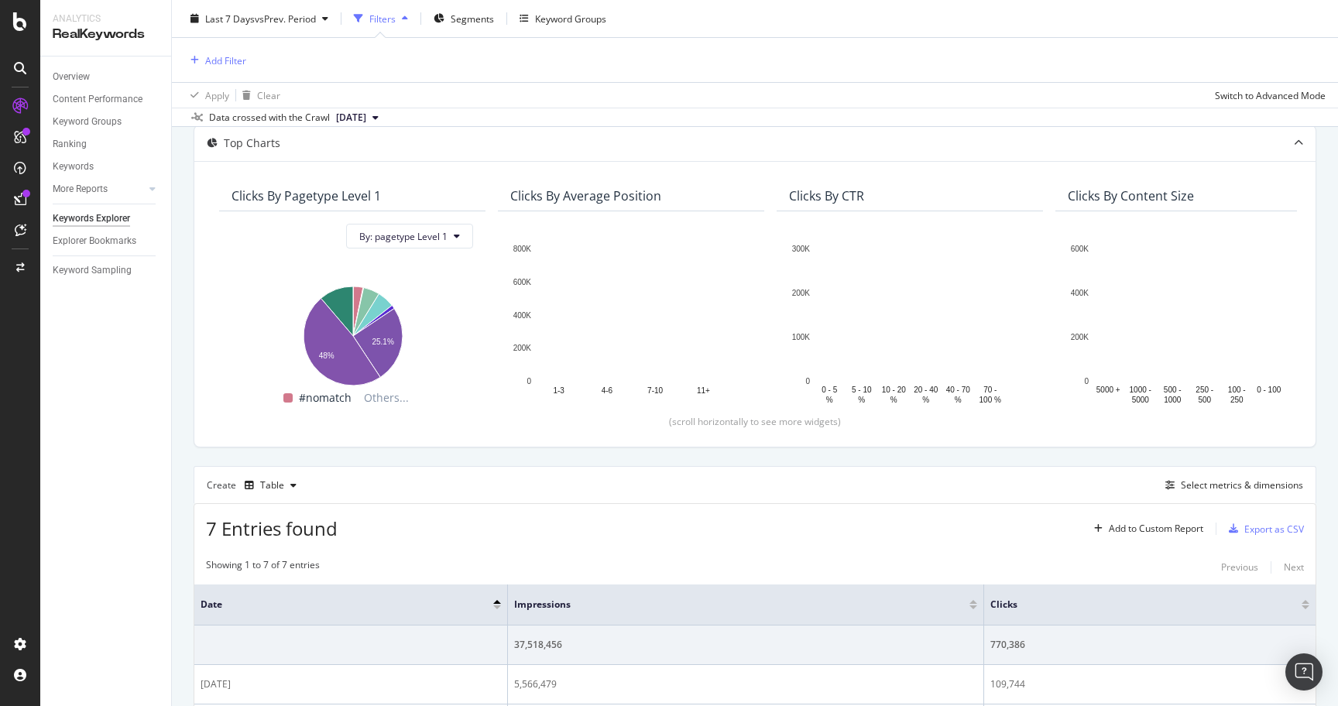
scroll to position [25, 0]
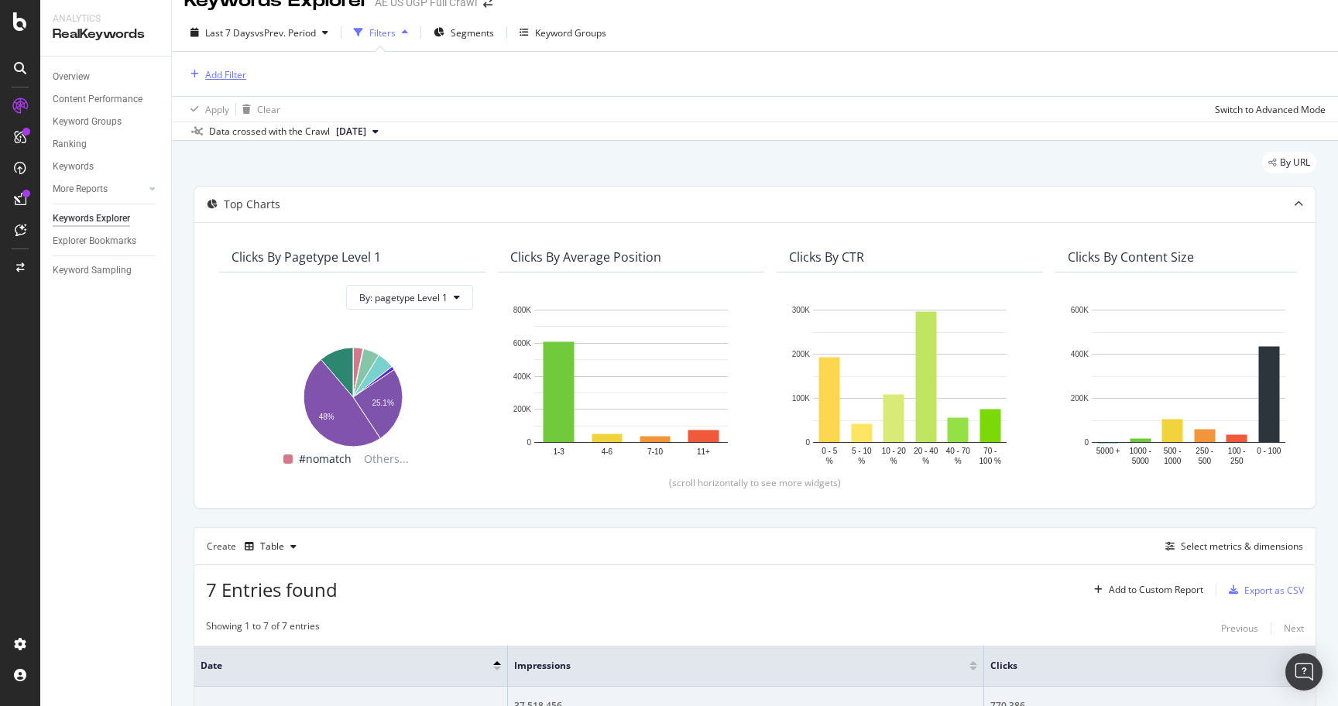
click at [218, 71] on div "Add Filter" at bounding box center [225, 74] width 41 height 13
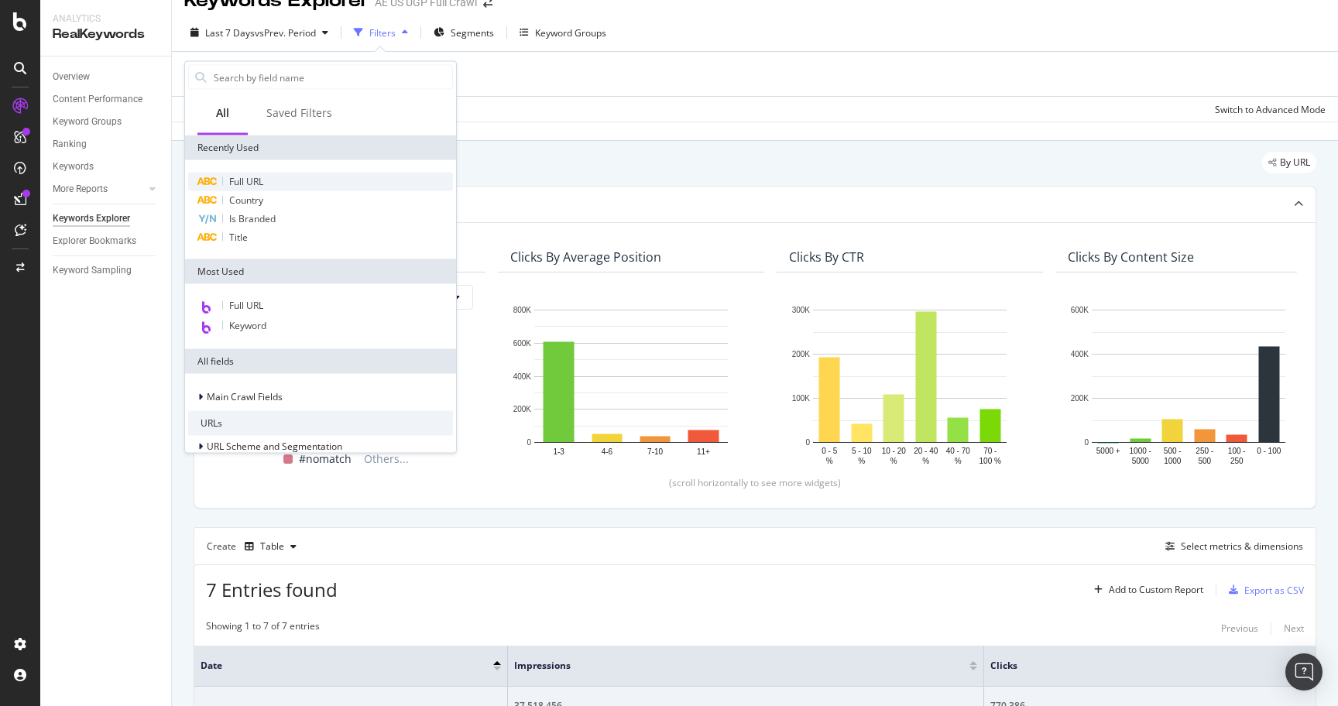
click at [273, 186] on div "Full URL" at bounding box center [320, 182] width 265 height 19
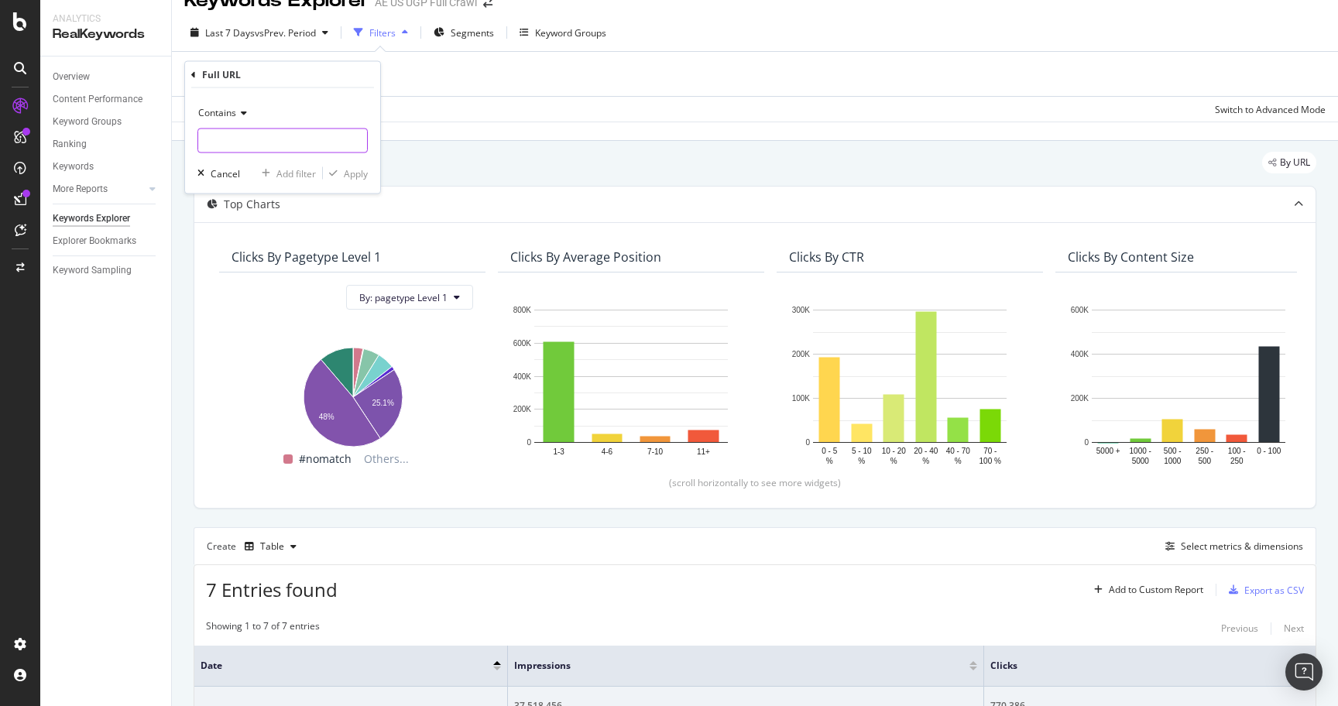
click at [266, 142] on input "text" at bounding box center [282, 141] width 169 height 25
type input "/o/"
click at [348, 171] on div "Apply" at bounding box center [356, 172] width 24 height 13
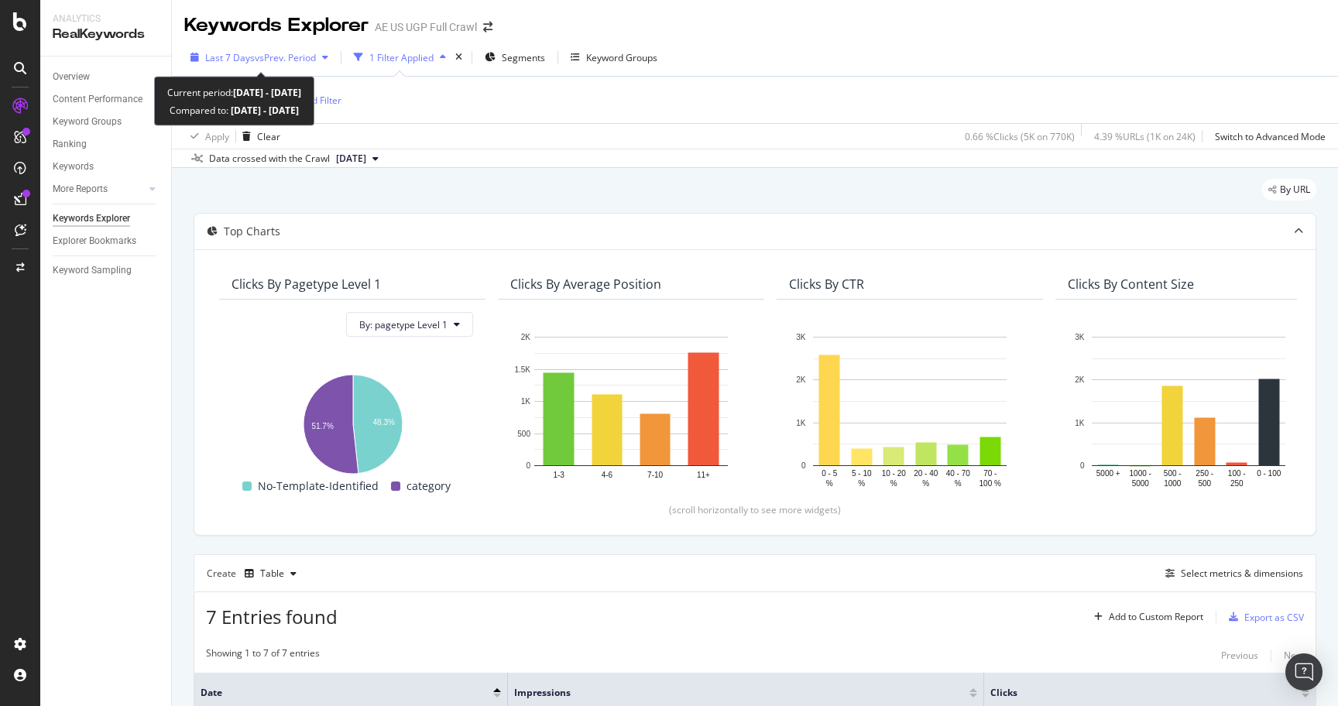
click at [280, 56] on span "vs Prev. Period" at bounding box center [285, 57] width 61 height 13
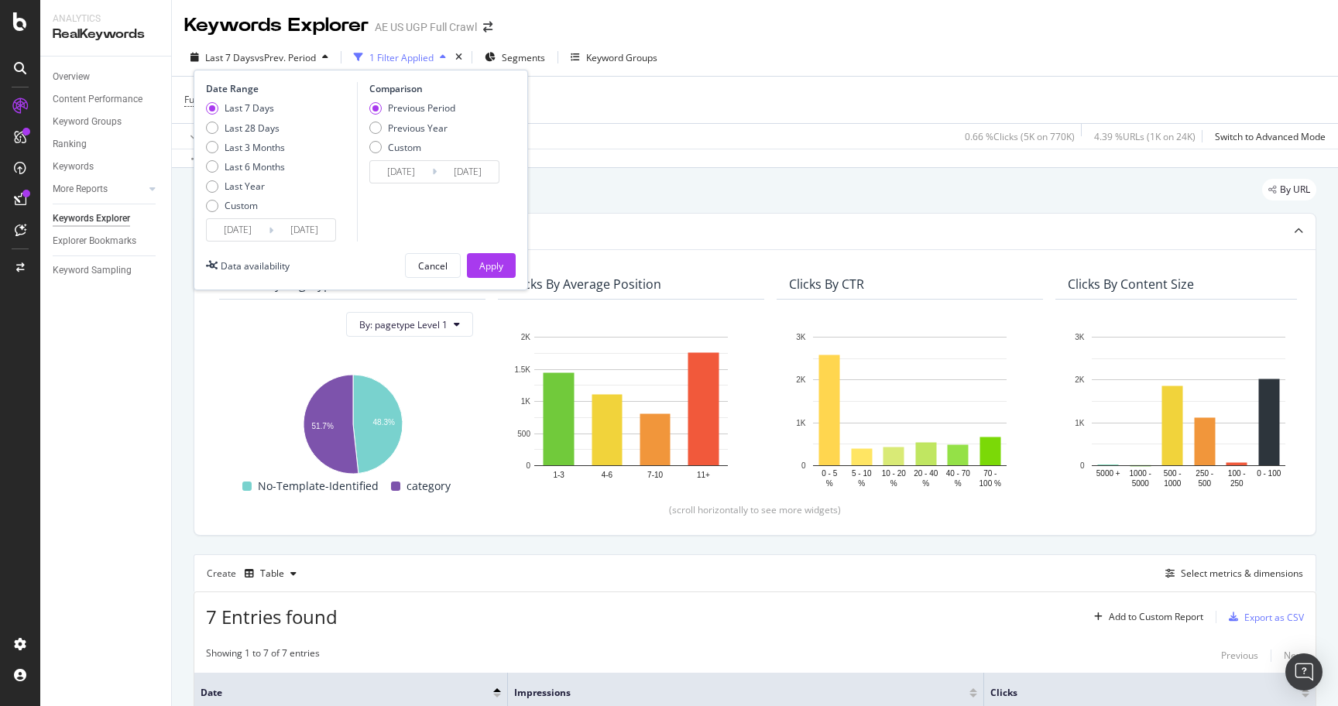
click at [245, 212] on div "Last 7 Days Last 28 Days Last 3 Months Last 6 Months Last Year Custom" at bounding box center [245, 159] width 79 height 117
click at [242, 206] on div "Custom" at bounding box center [241, 205] width 33 height 13
type input "[DATE]"
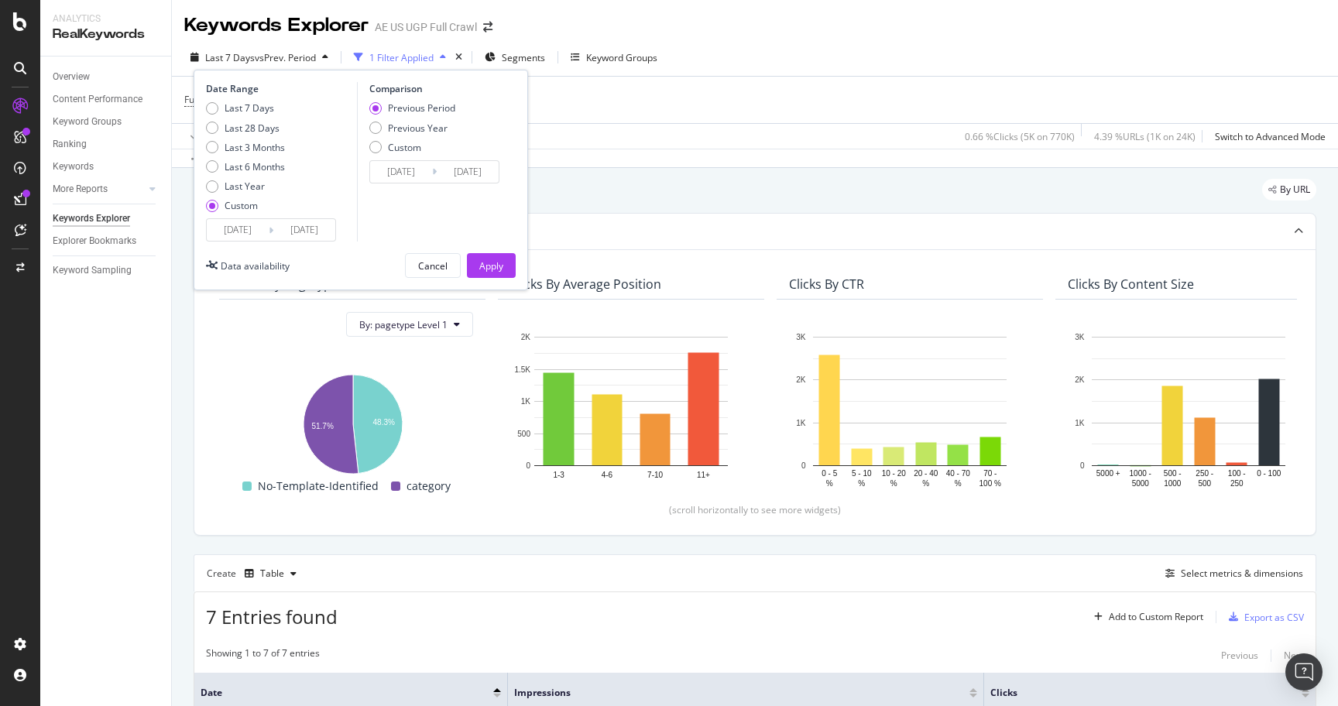
click at [242, 222] on input "[DATE]" at bounding box center [238, 230] width 62 height 22
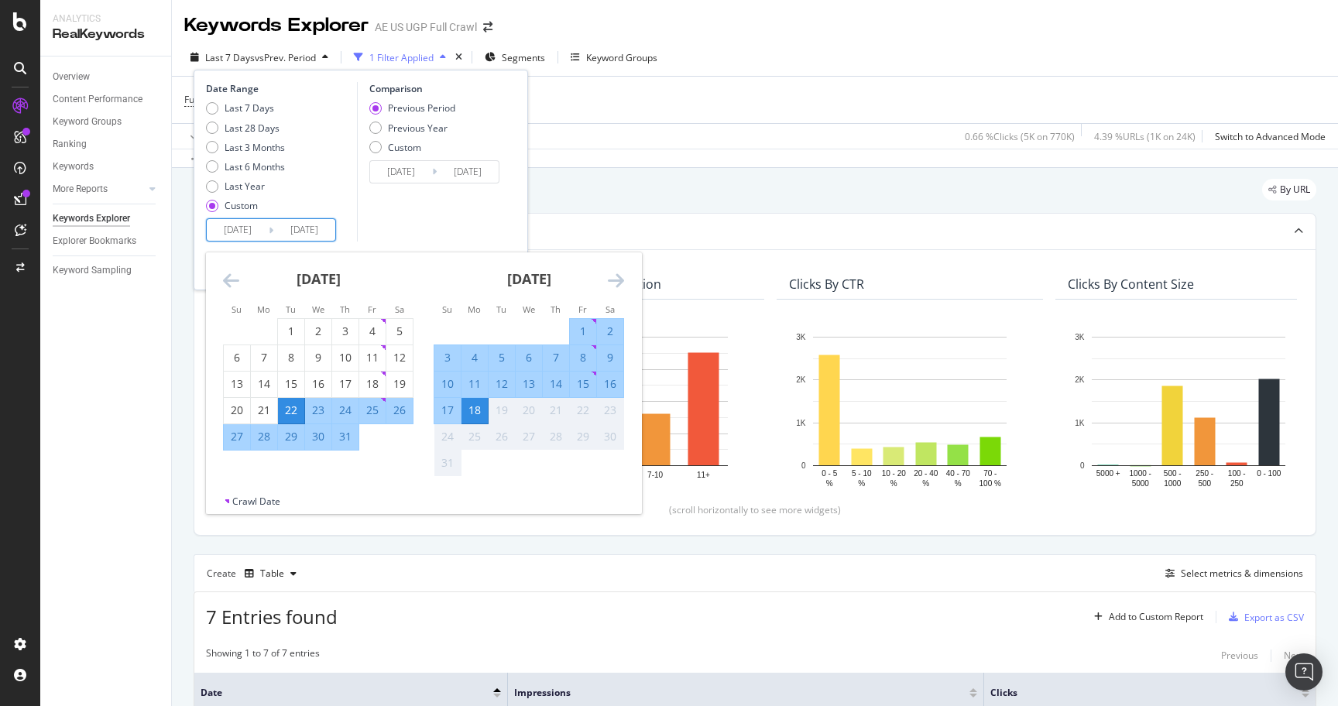
click at [472, 412] on div "18" at bounding box center [474, 410] width 26 height 15
type input "[DATE]"
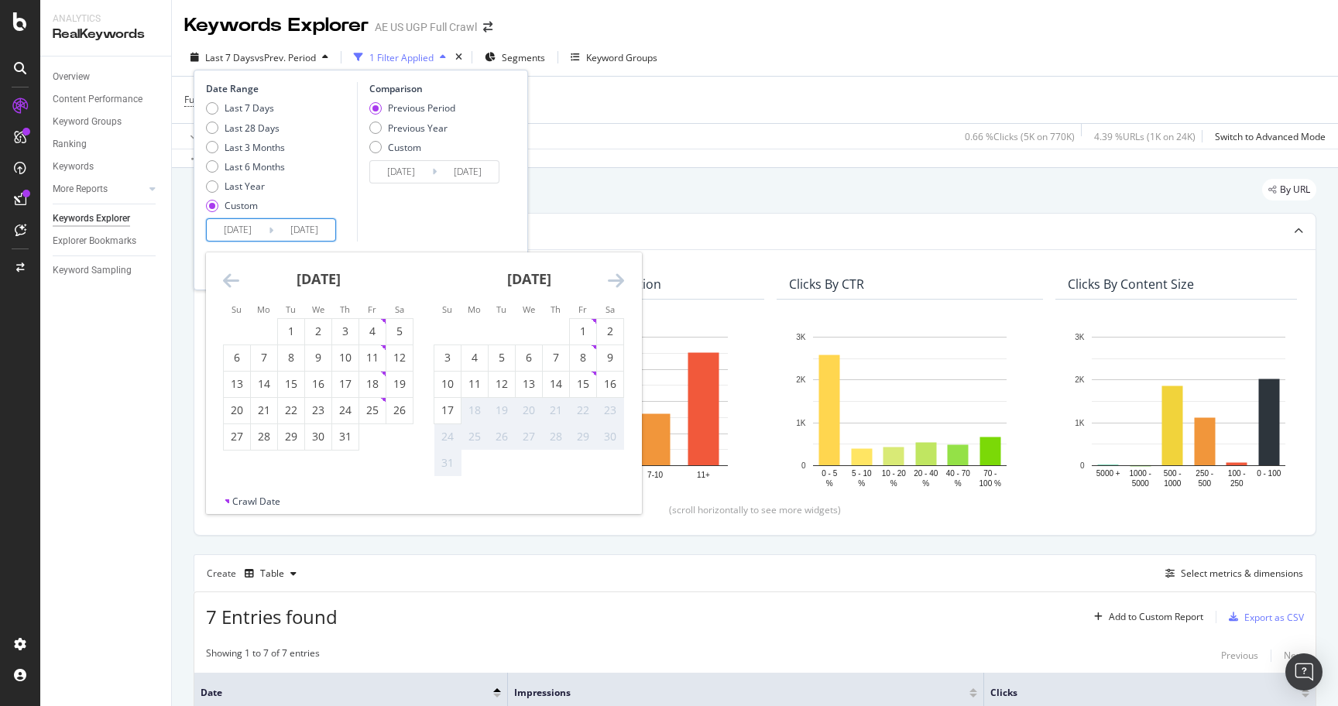
click at [481, 206] on div "Comparison Previous Period Previous Year Custom [DATE] Navigate forward to inte…" at bounding box center [430, 162] width 147 height 160
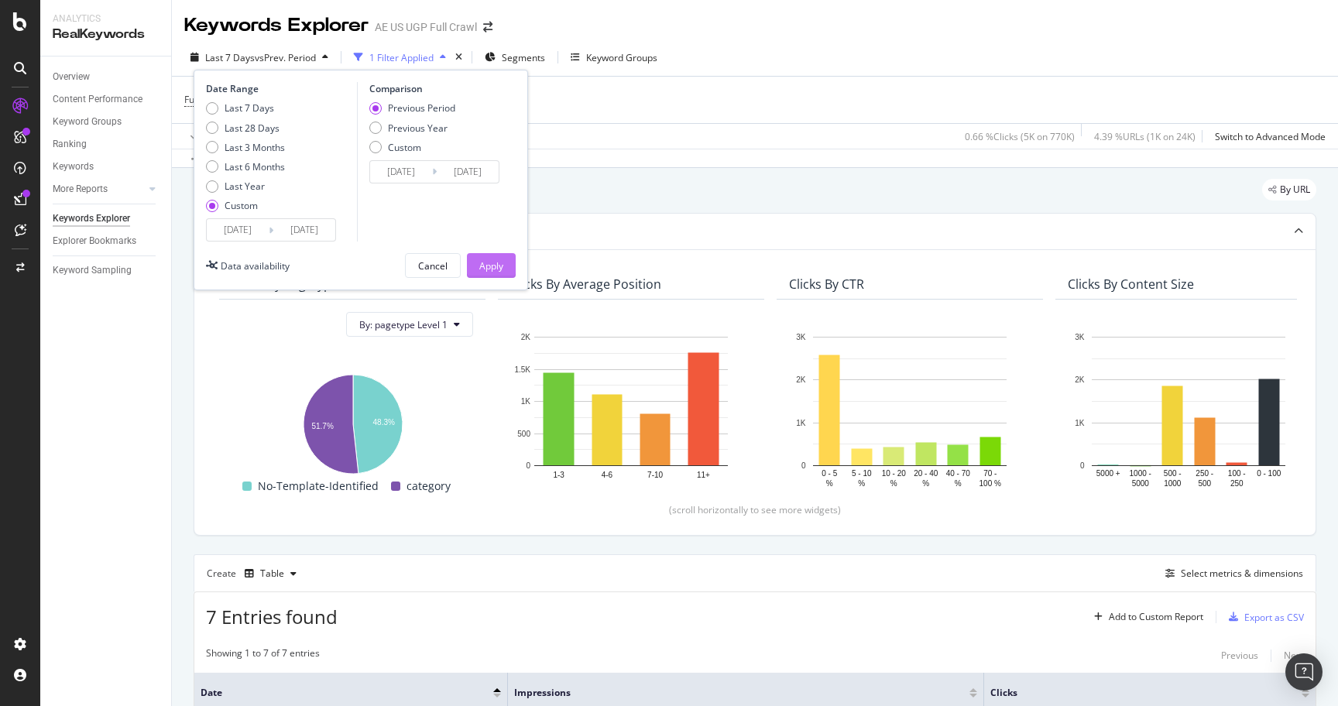
click at [491, 263] on div "Apply" at bounding box center [491, 265] width 24 height 13
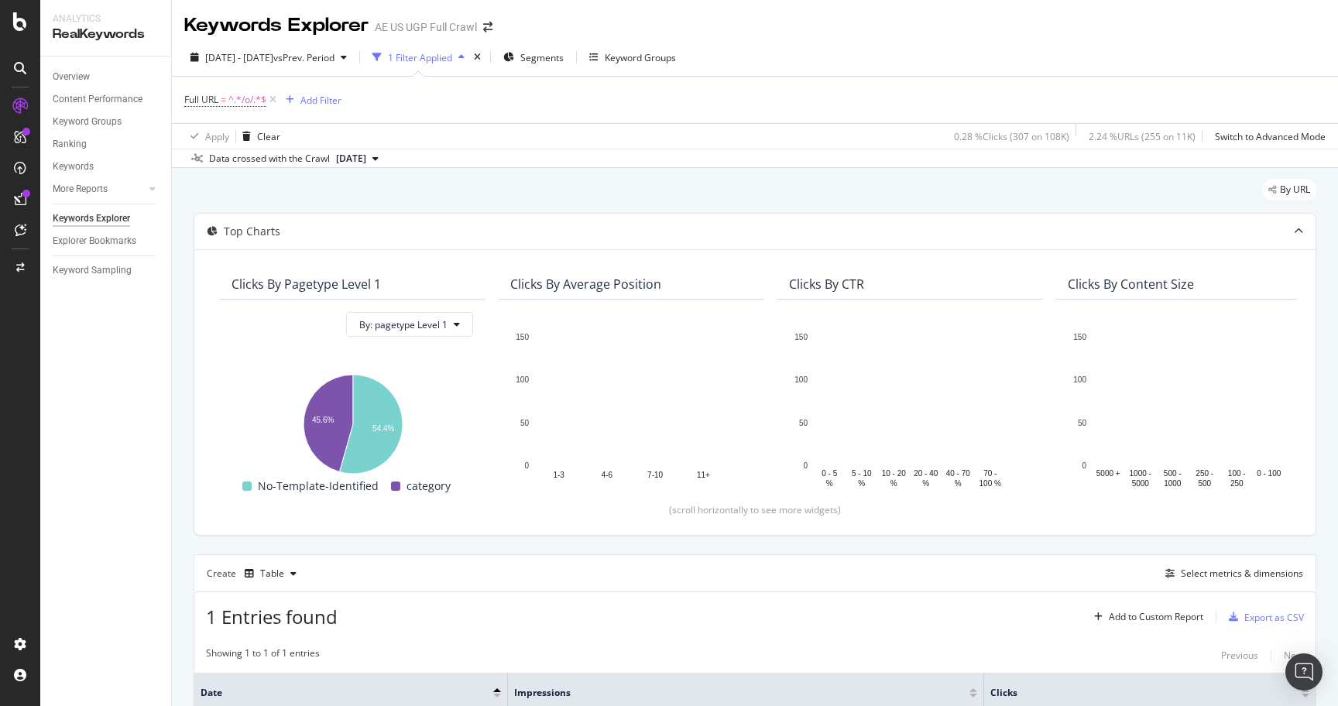
click at [753, 190] on div "By URL" at bounding box center [755, 196] width 1123 height 34
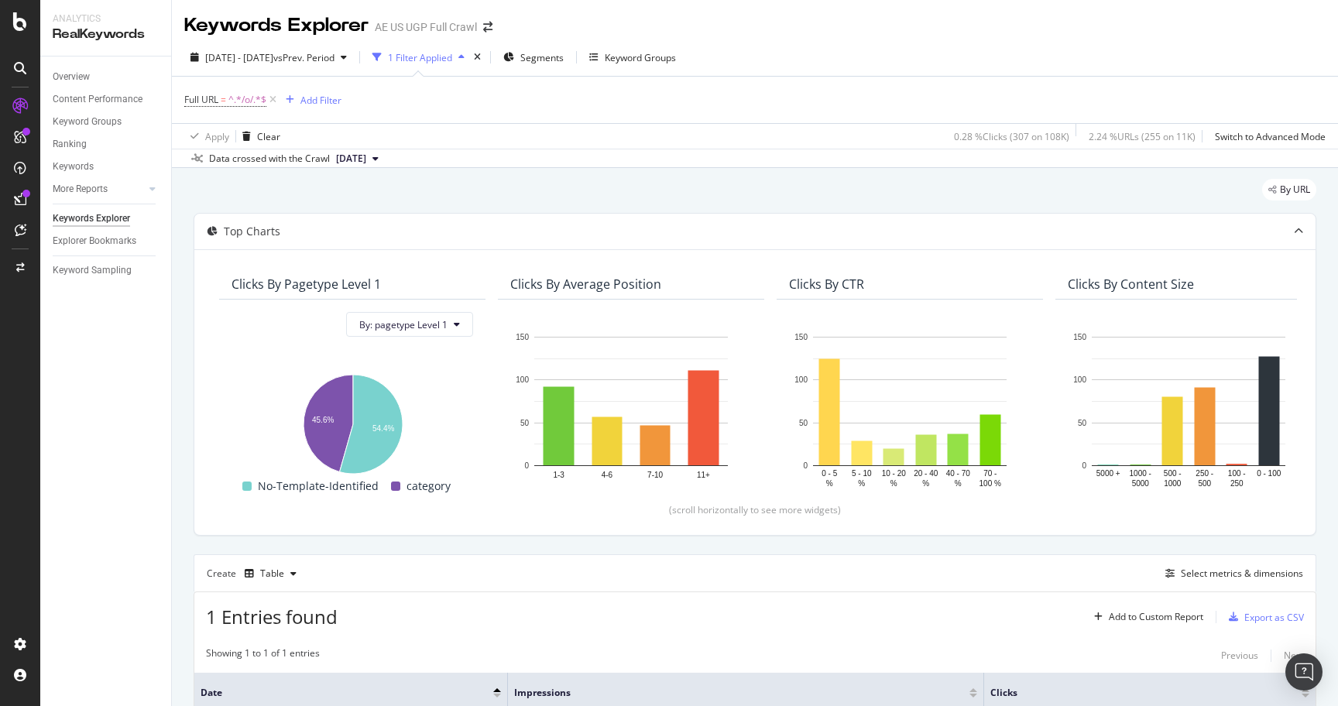
click at [753, 184] on div "By URL" at bounding box center [755, 196] width 1123 height 34
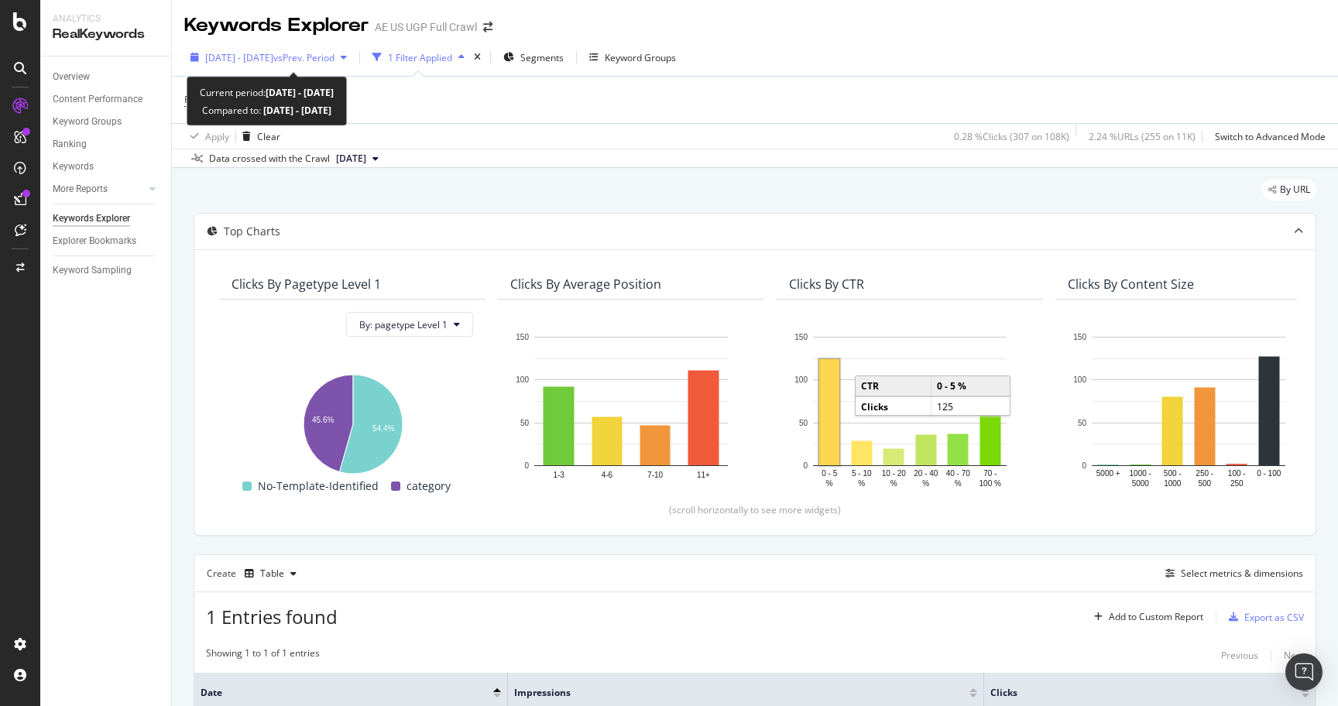
click at [273, 56] on span "[DATE] - [DATE]" at bounding box center [239, 57] width 68 height 13
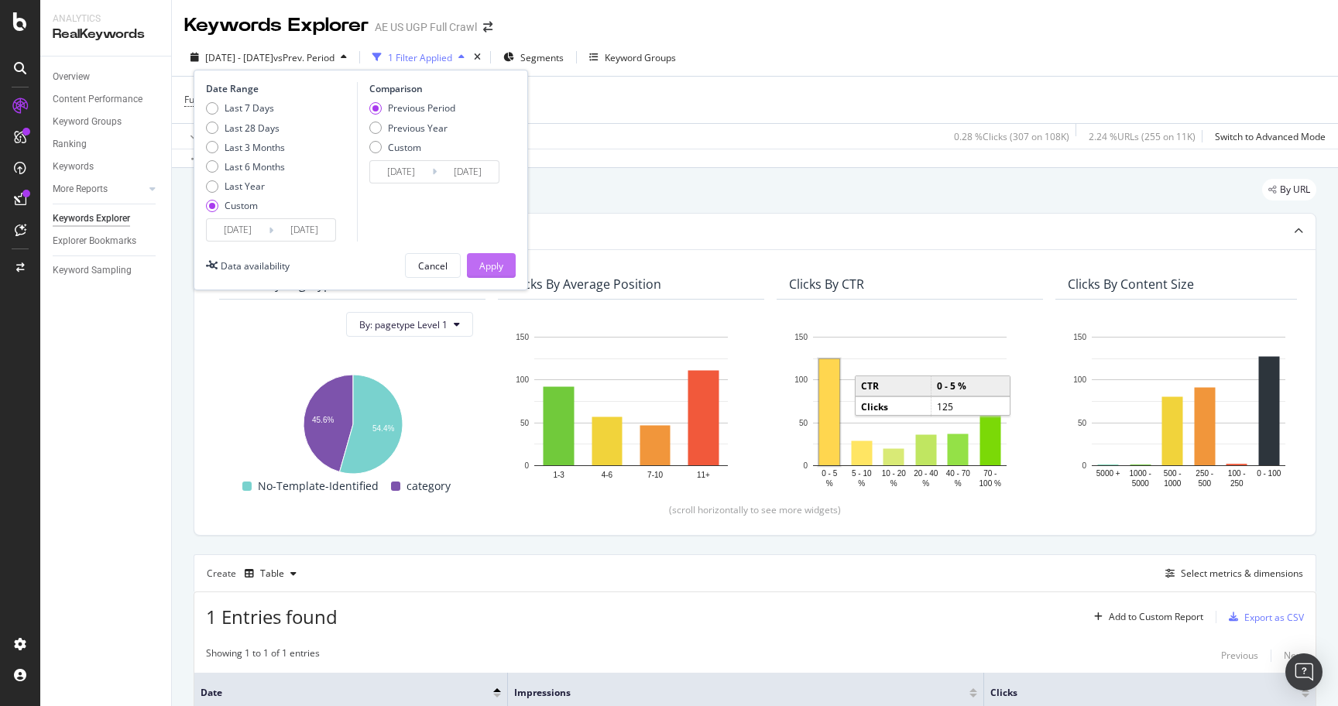
click at [496, 262] on div "Apply" at bounding box center [491, 265] width 24 height 13
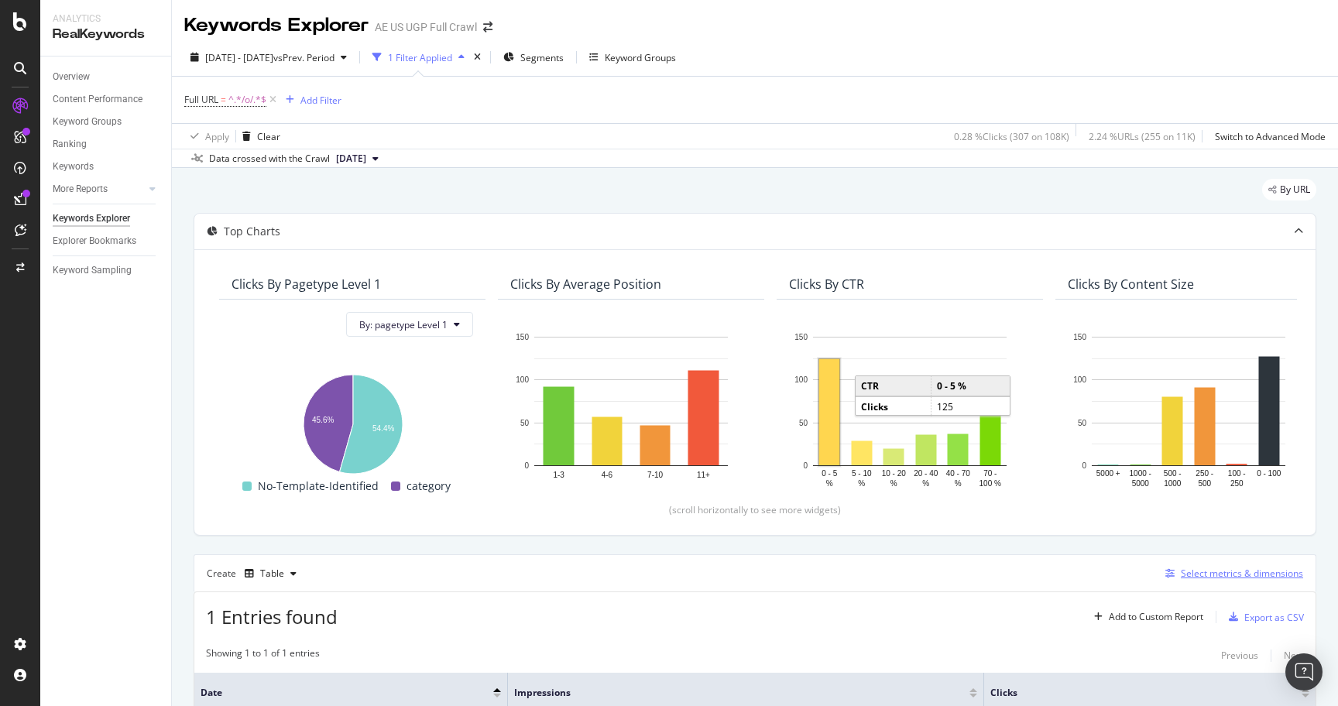
click at [1253, 574] on div "Select metrics & dimensions" at bounding box center [1242, 573] width 122 height 13
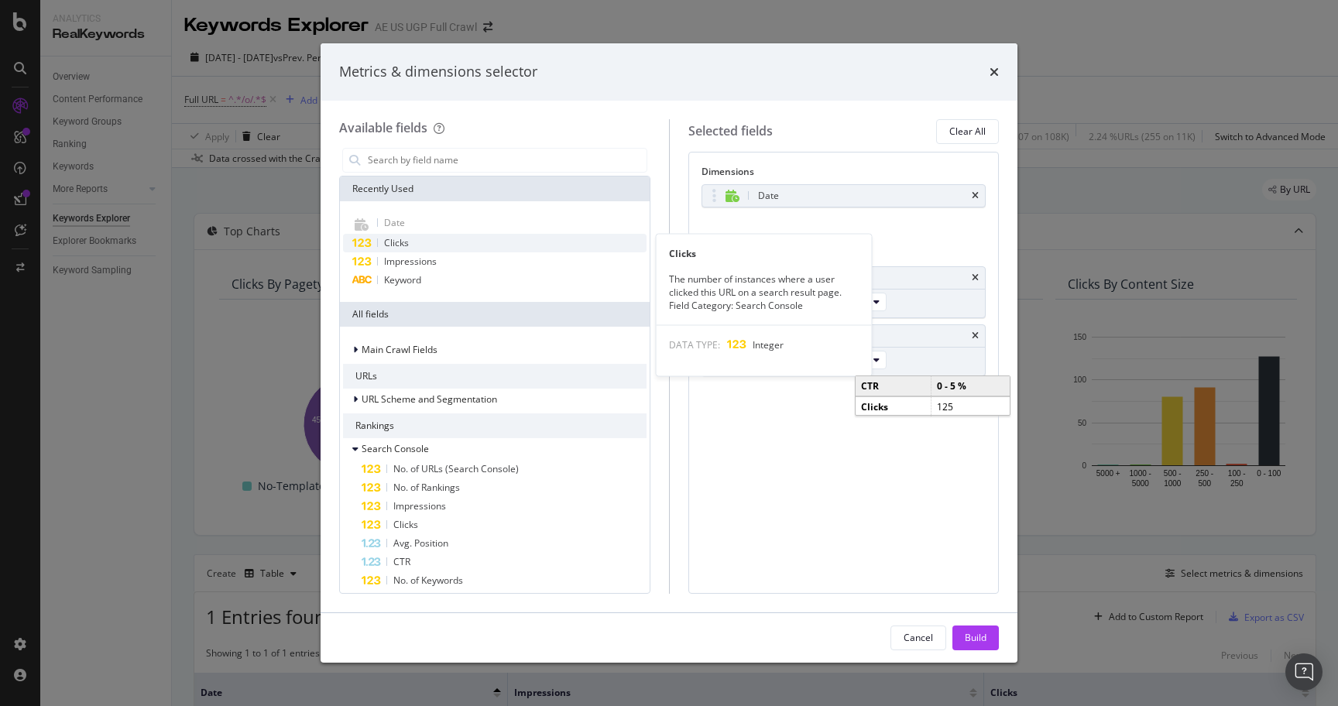
click at [427, 238] on div "Clicks" at bounding box center [495, 243] width 304 height 19
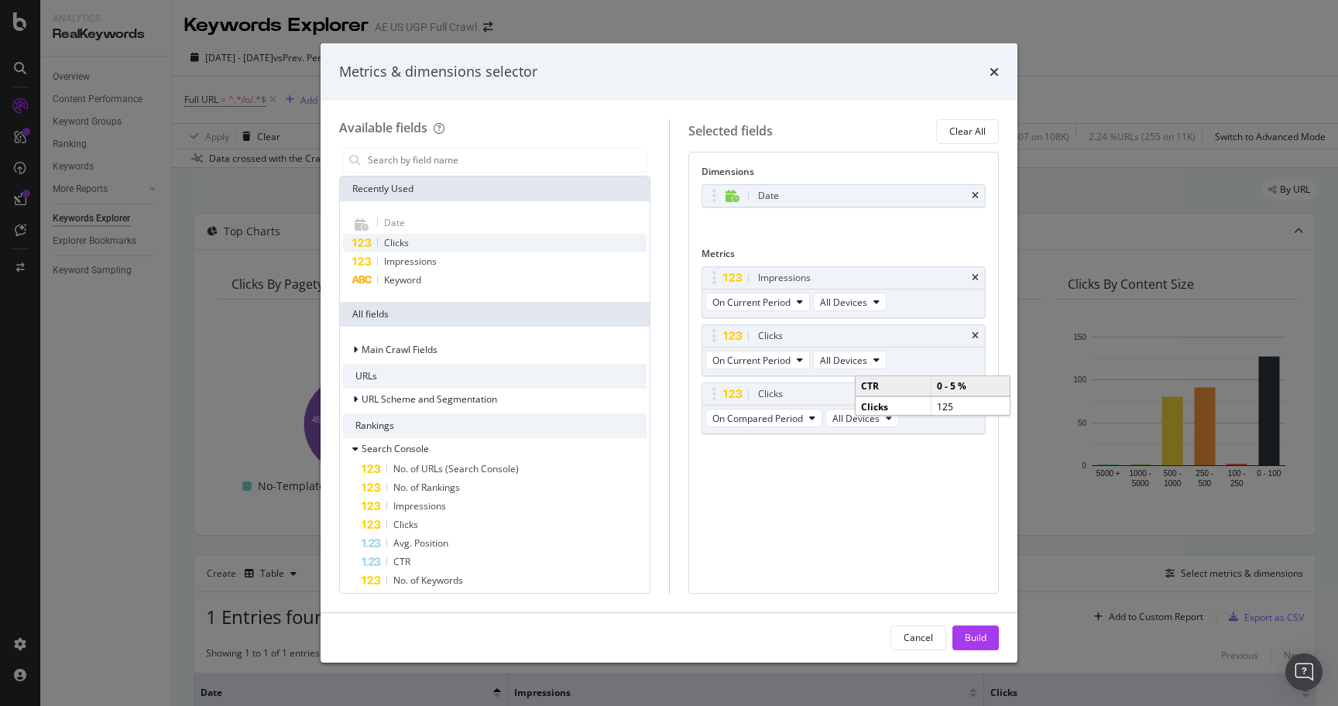
click at [427, 238] on div "Clicks" at bounding box center [495, 243] width 304 height 19
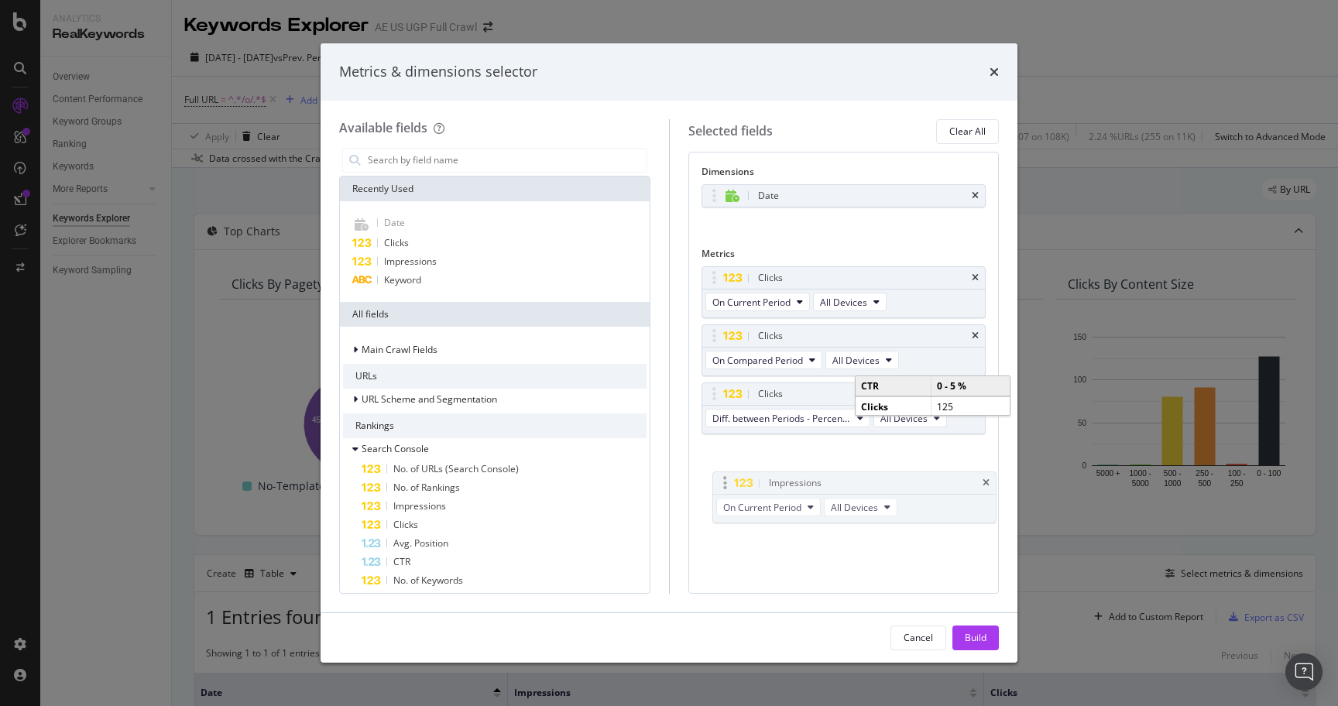
drag, startPoint x: 711, startPoint y: 272, endPoint x: 722, endPoint y: 477, distance: 205.5
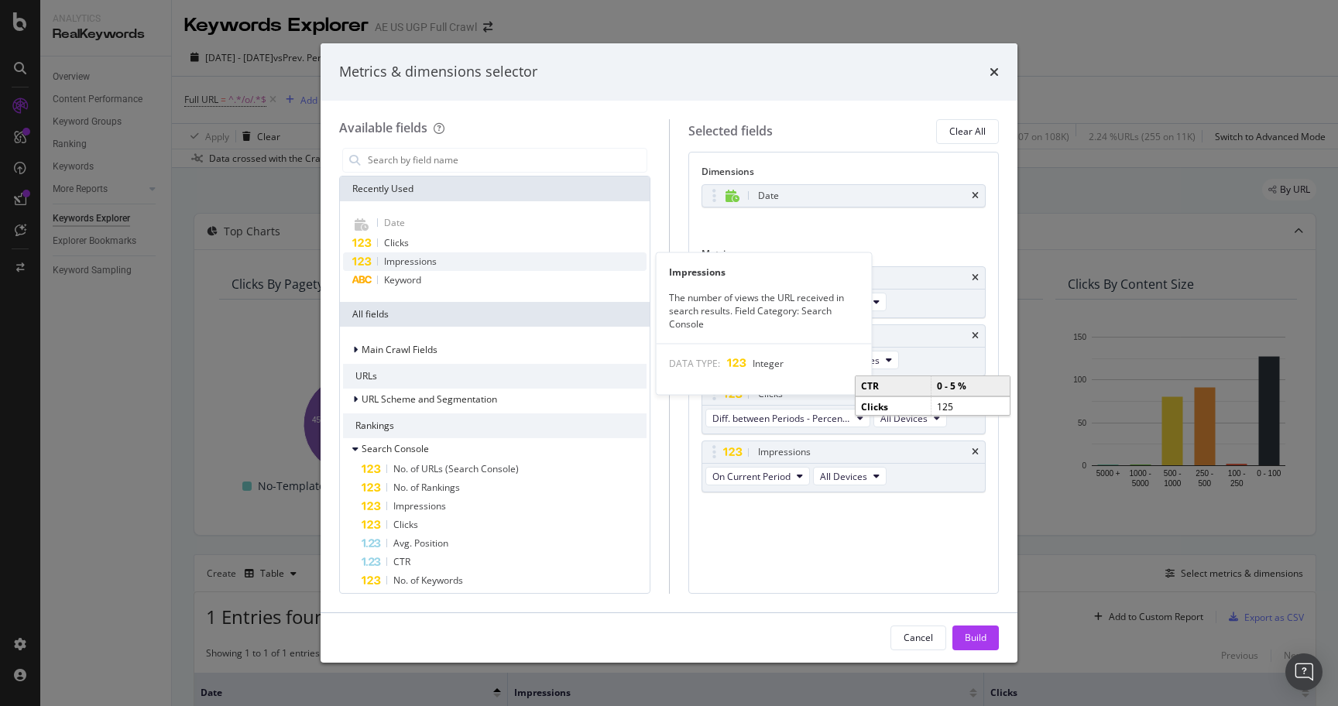
click at [440, 252] on div "Impressions" at bounding box center [495, 261] width 304 height 19
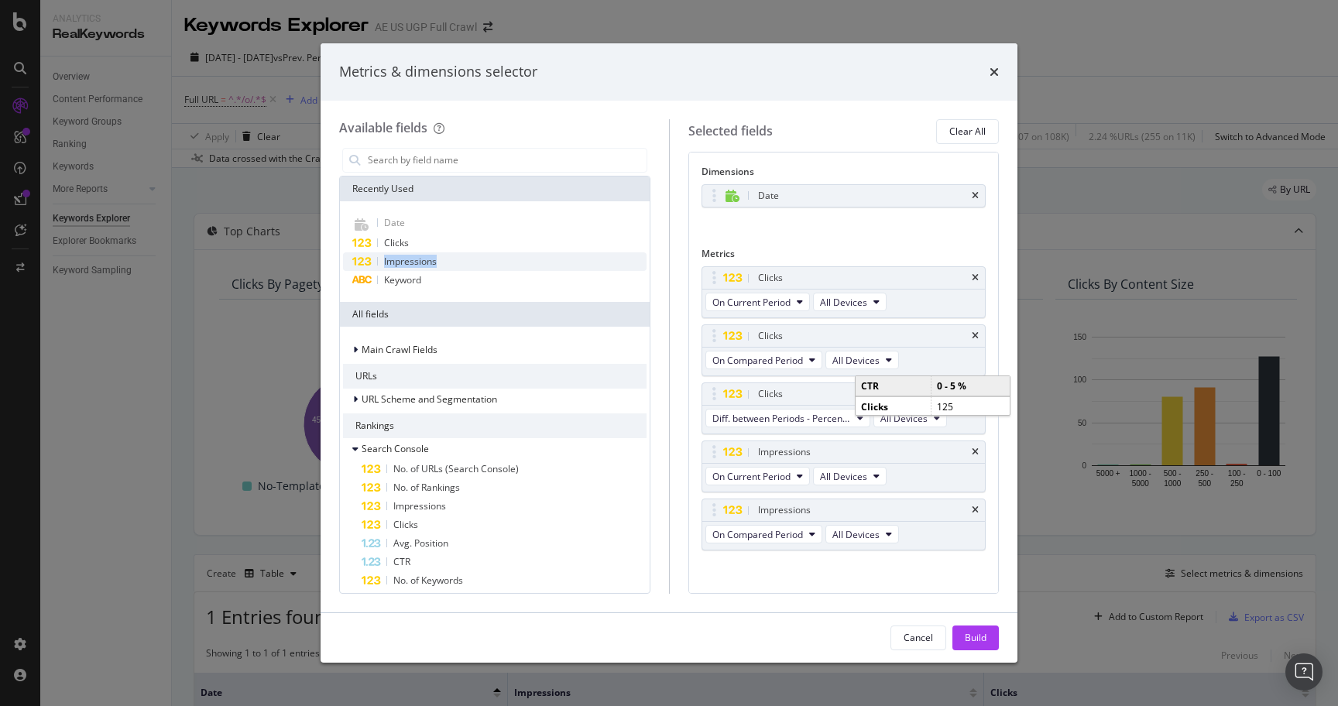
click at [440, 252] on div "Impressions" at bounding box center [495, 261] width 304 height 19
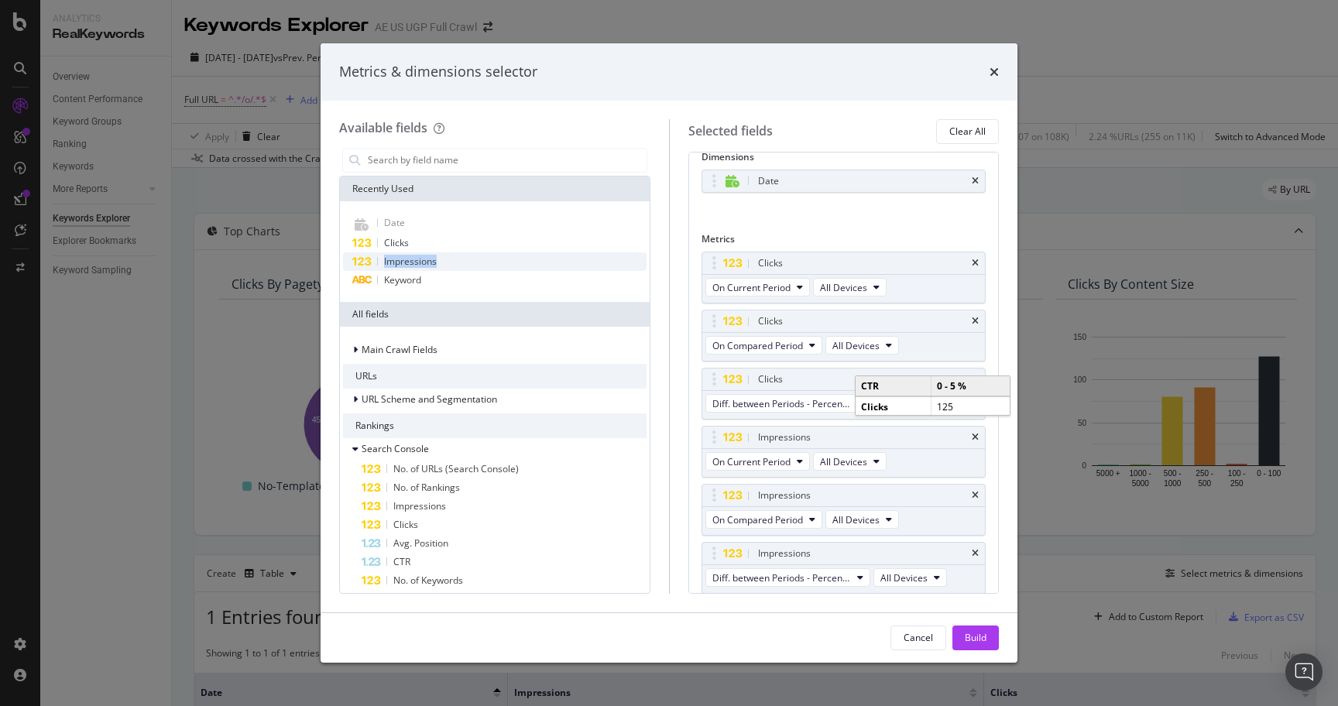
scroll to position [15, 0]
click at [972, 181] on icon "times" at bounding box center [975, 180] width 7 height 9
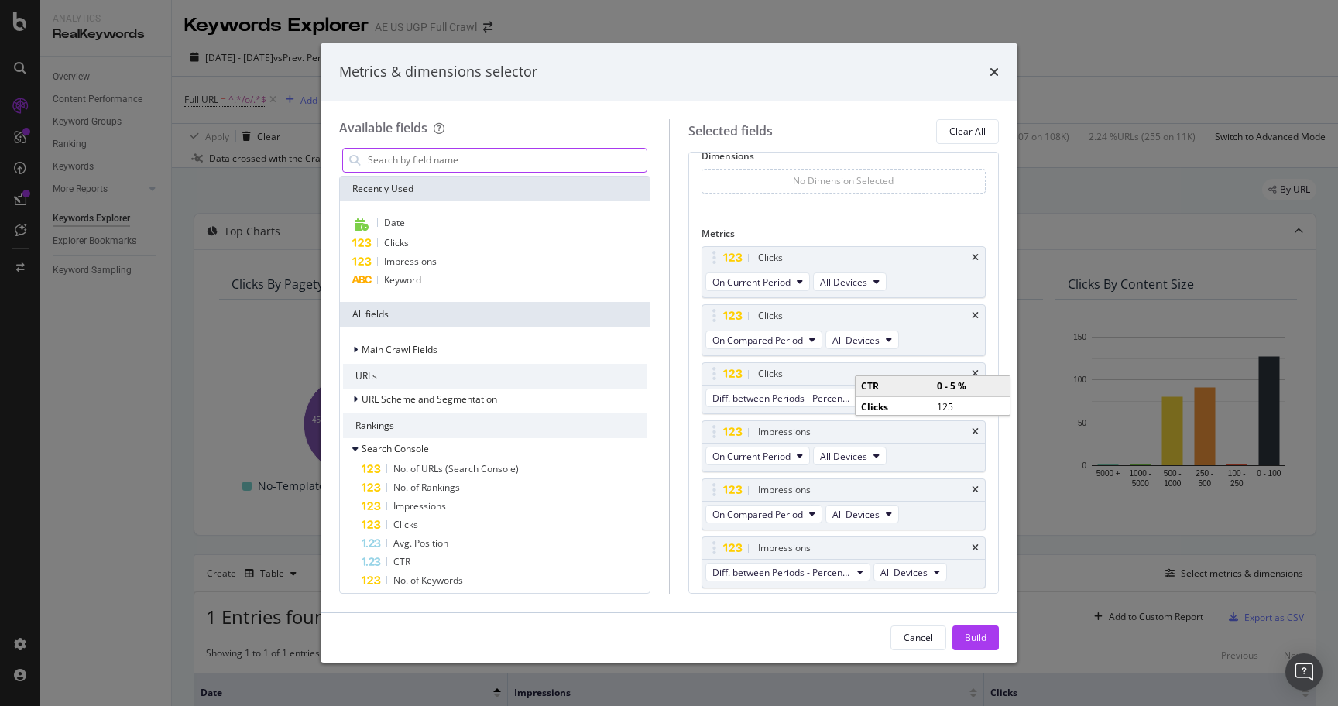
click at [469, 151] on input "modal" at bounding box center [506, 160] width 280 height 23
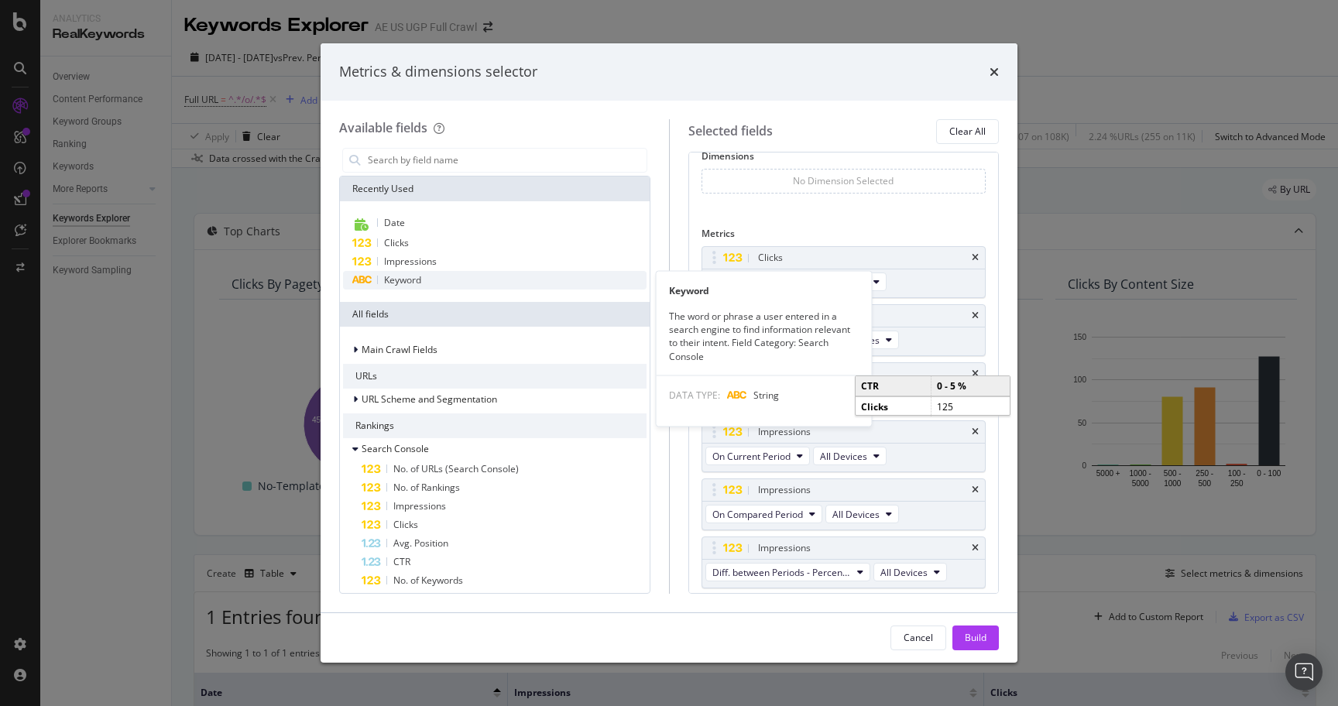
click at [437, 273] on div "Keyword" at bounding box center [495, 280] width 304 height 19
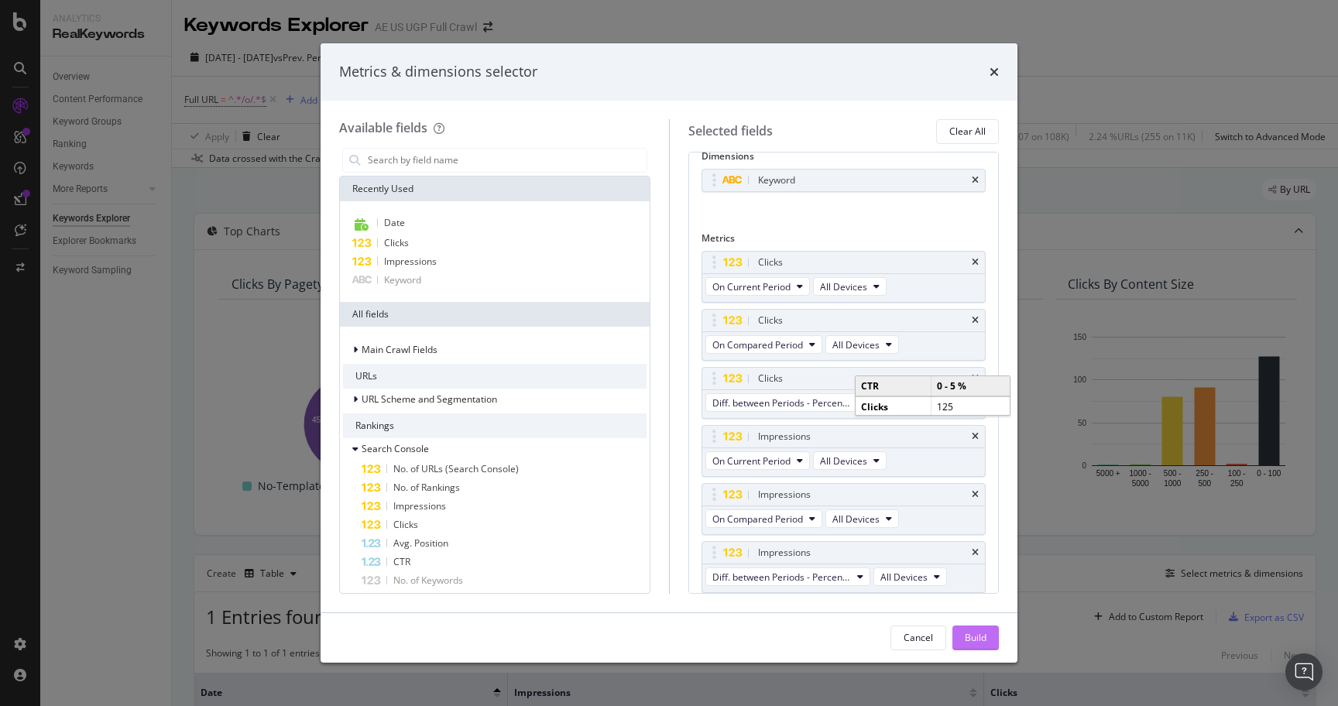
click at [966, 636] on div "Build" at bounding box center [976, 637] width 22 height 13
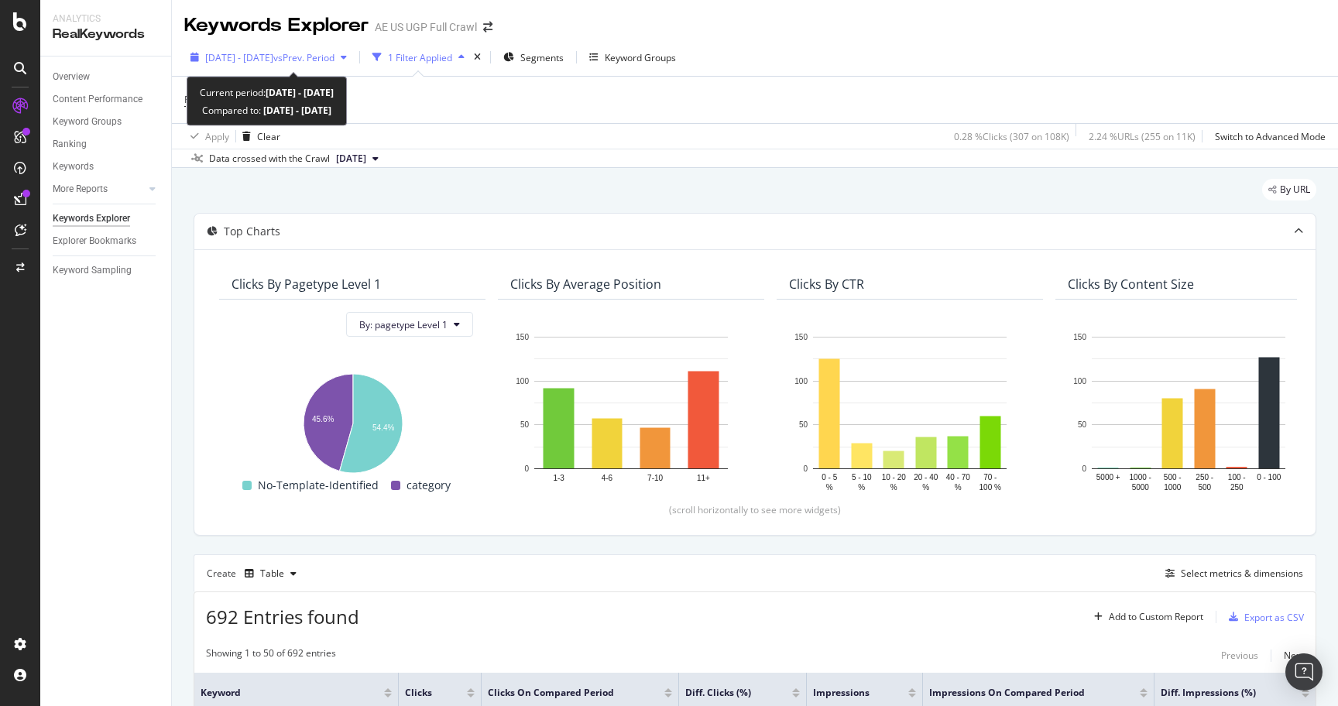
click at [273, 57] on span "[DATE] - [DATE]" at bounding box center [239, 57] width 68 height 13
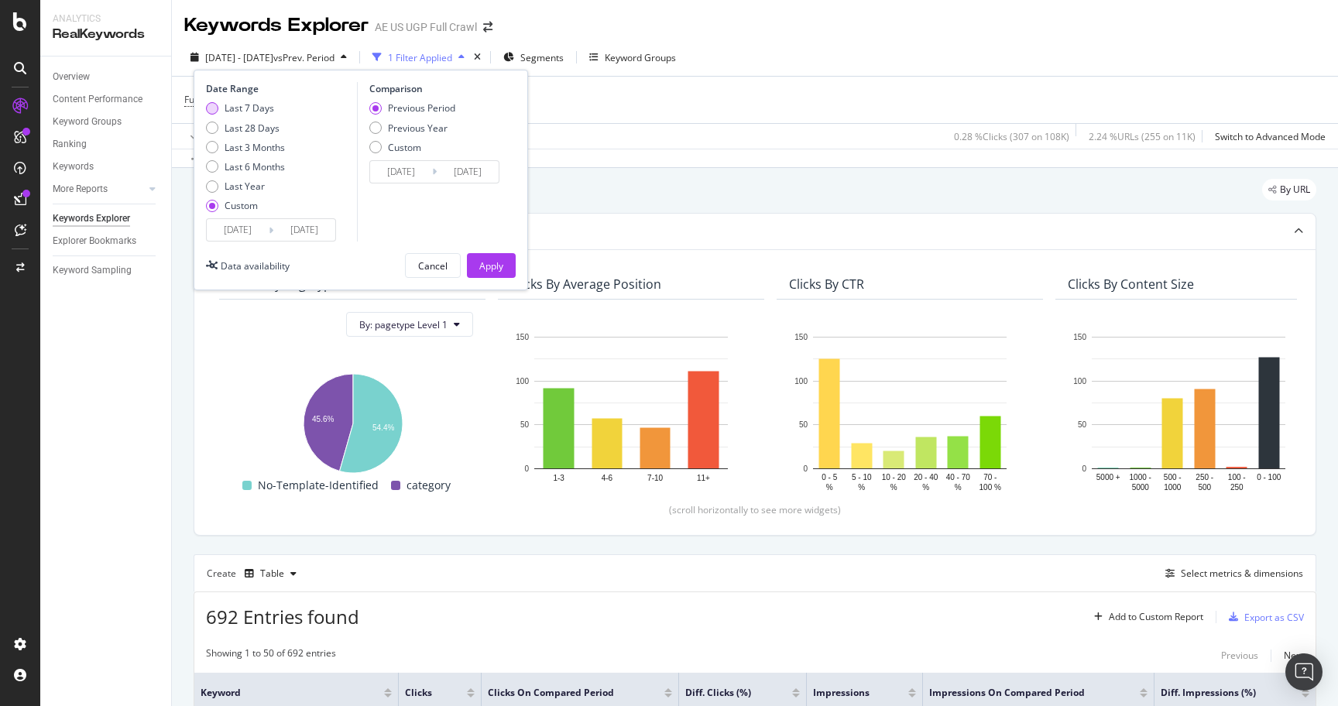
click at [251, 111] on div "Last 7 Days" at bounding box center [250, 107] width 50 height 13
type input "[DATE]"
click at [497, 266] on div "Apply" at bounding box center [491, 265] width 24 height 13
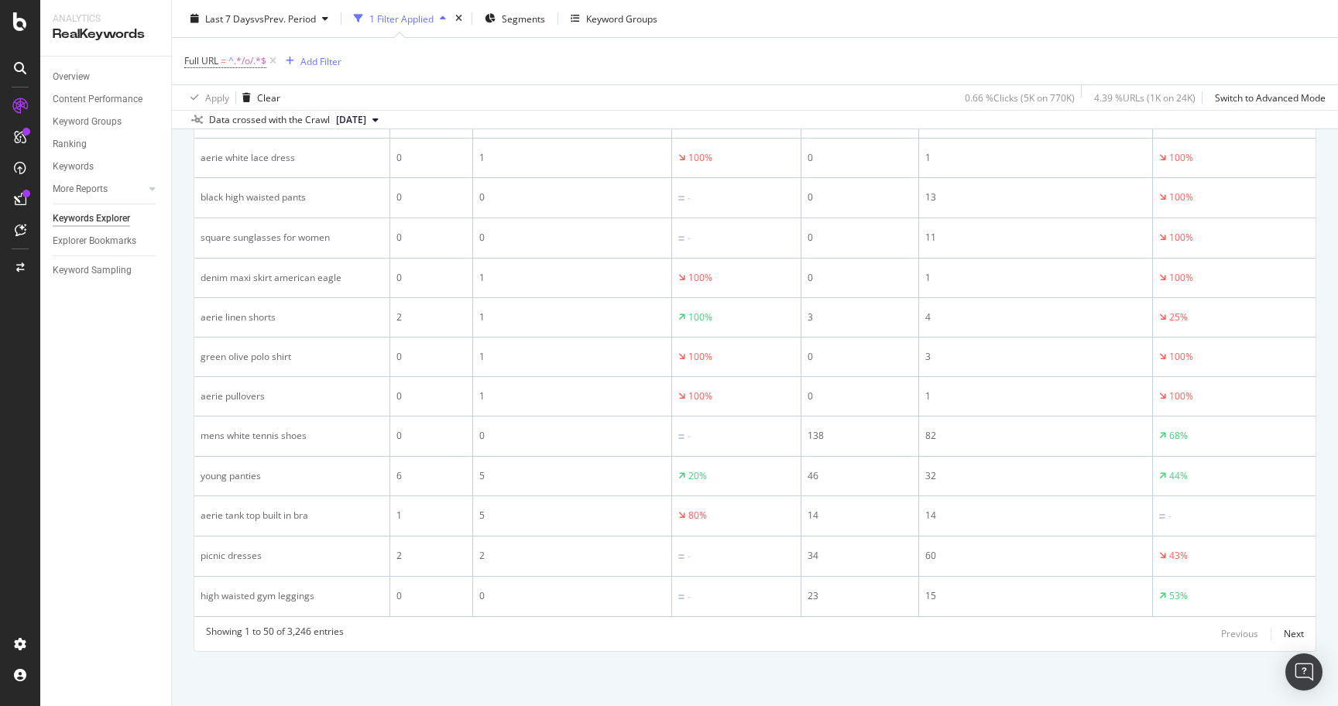
scroll to position [2139, 0]
click at [501, 627] on div "Showing 1 to 50 of 3,246 entries Previous Next" at bounding box center [754, 634] width 1121 height 19
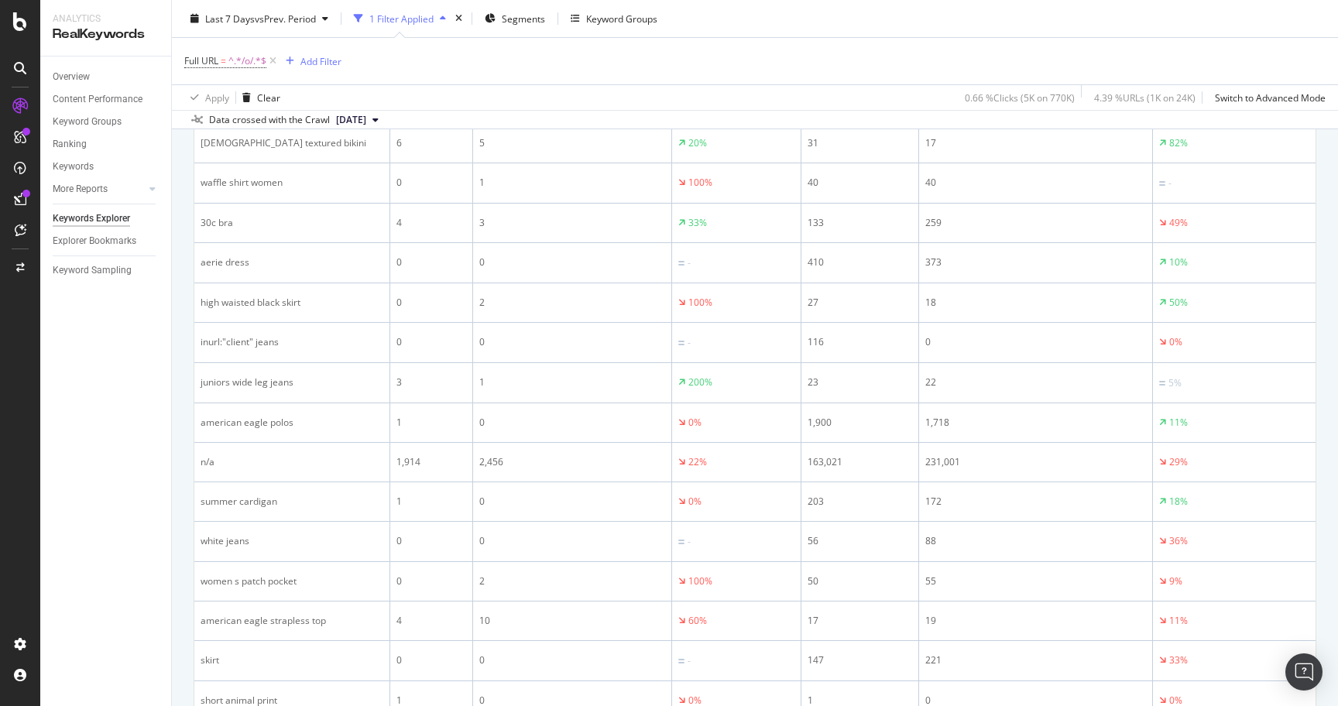
scroll to position [0, 0]
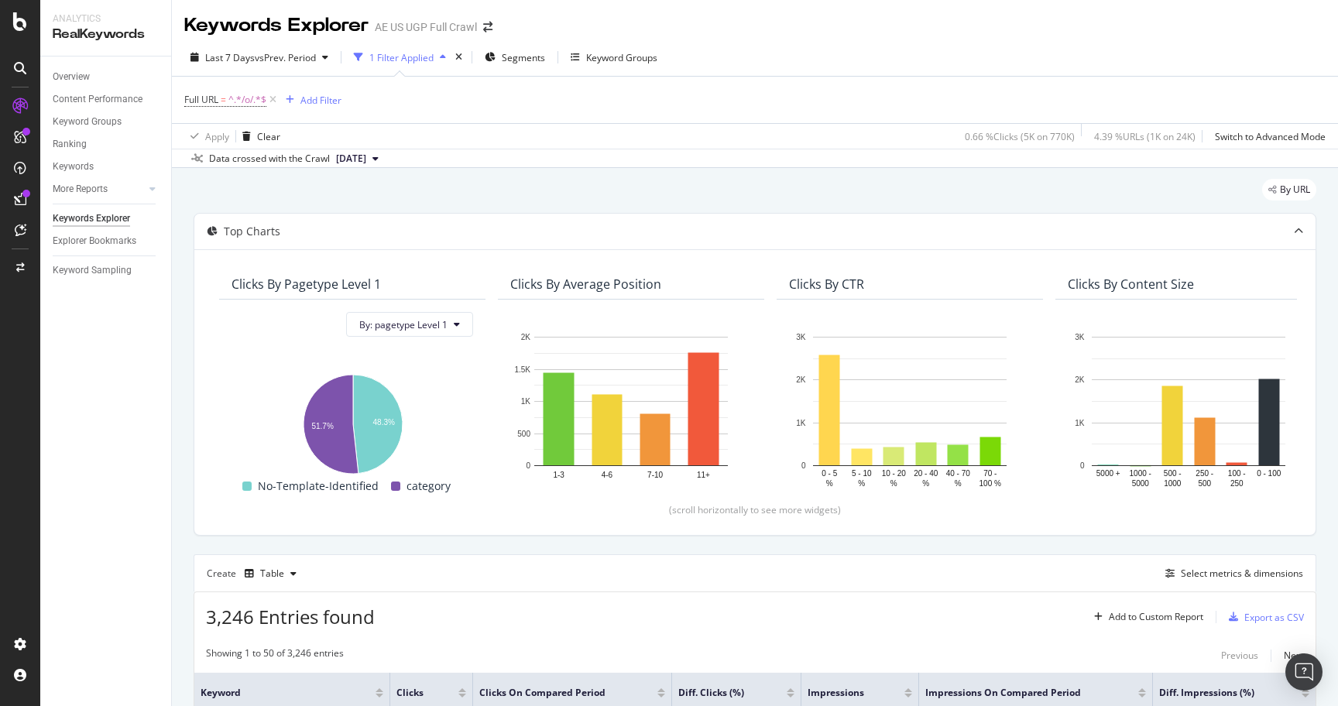
click at [670, 179] on div "By URL" at bounding box center [755, 196] width 1123 height 34
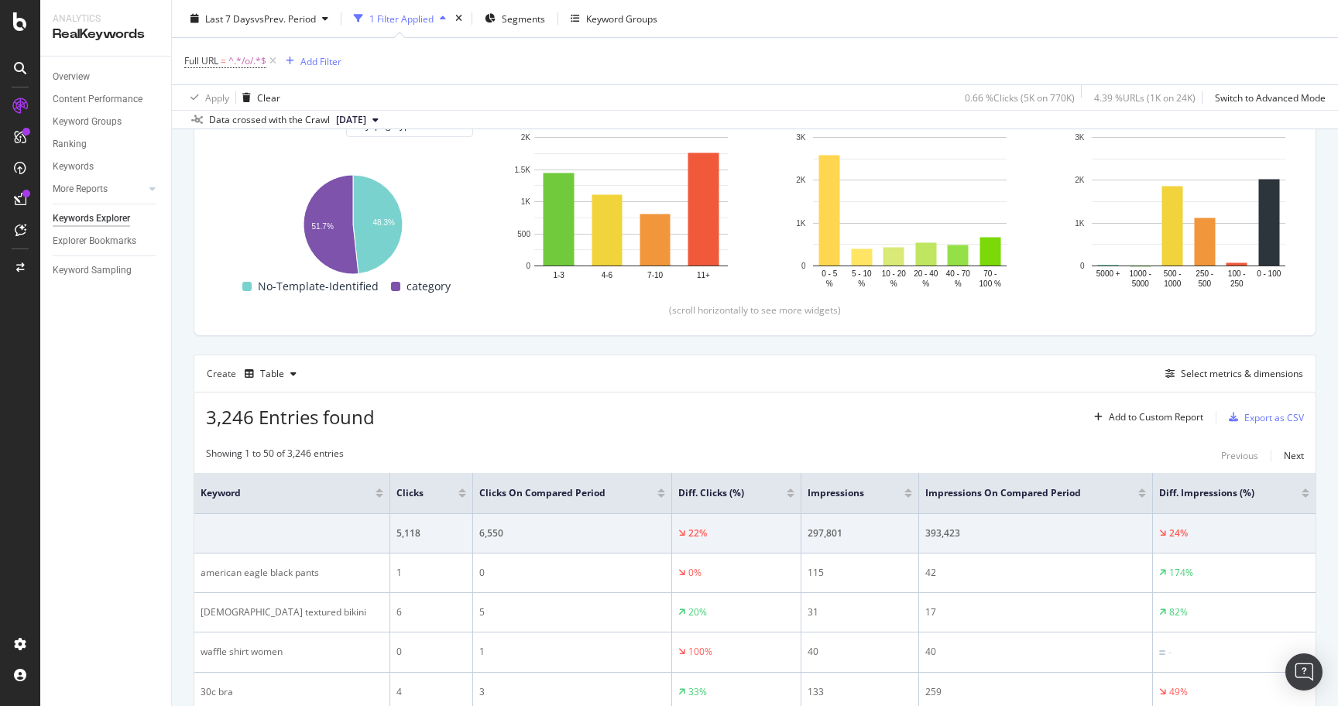
scroll to position [8, 0]
